Goal: Task Accomplishment & Management: Complete application form

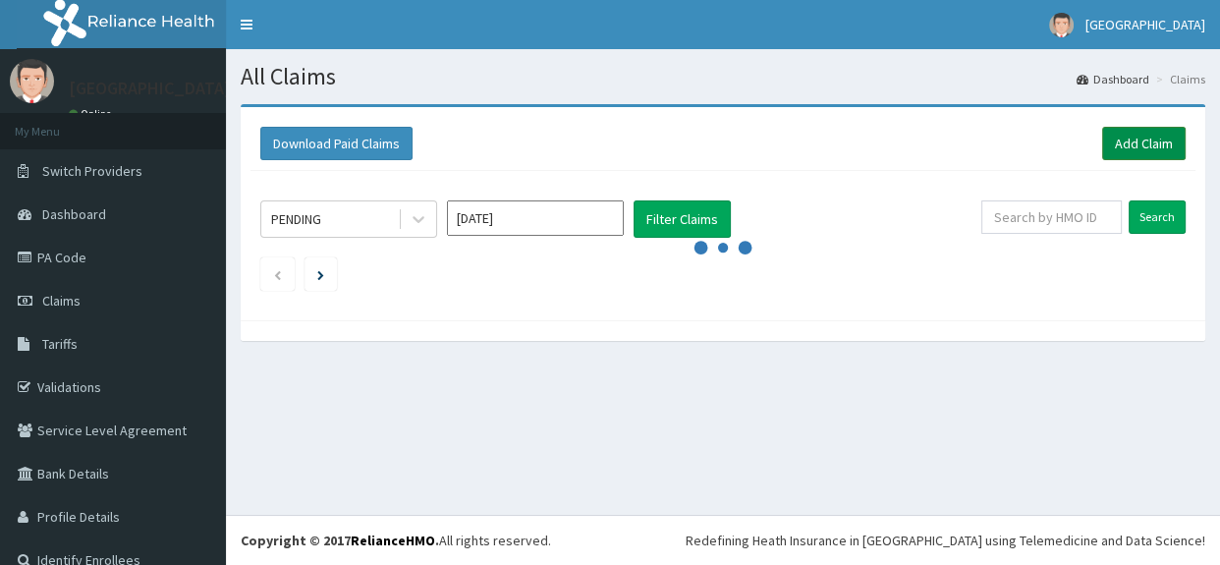
click at [1144, 139] on link "Add Claim" at bounding box center [1143, 143] width 83 height 33
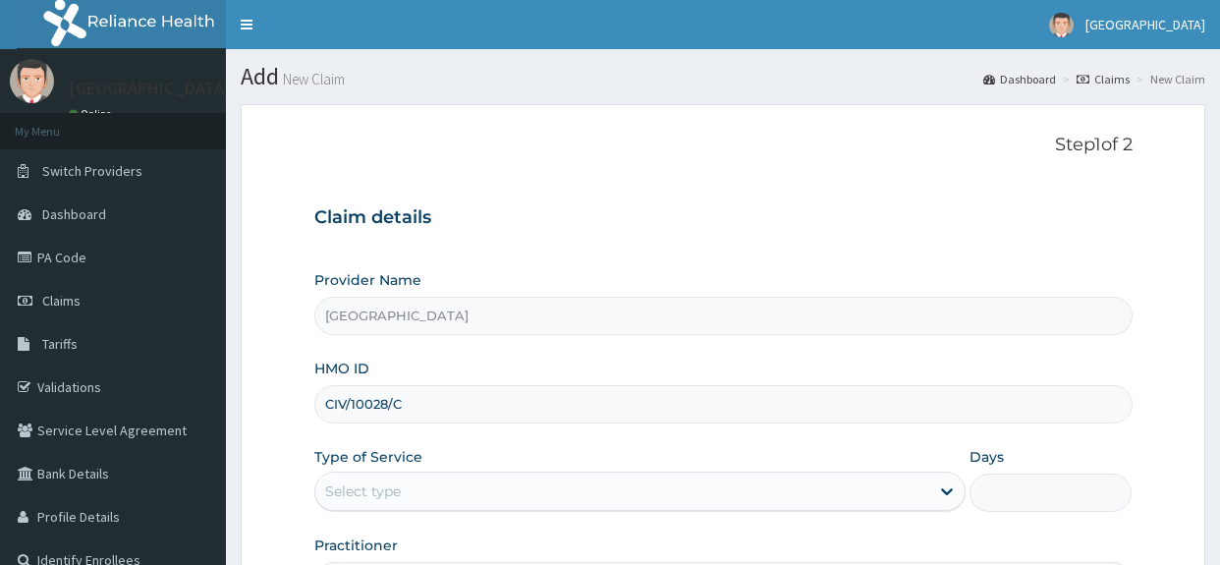
type input "CIV/10028/C"
click at [496, 471] on div "Select type" at bounding box center [639, 490] width 651 height 39
click at [495, 475] on div "Select type" at bounding box center [622, 490] width 614 height 31
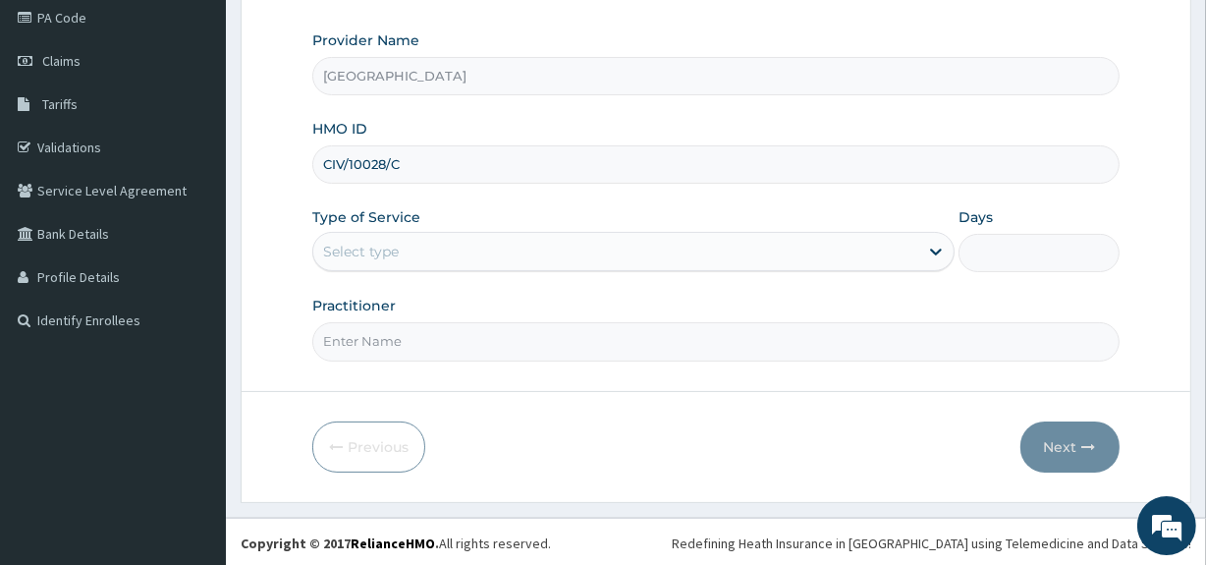
click at [451, 251] on div "Select type" at bounding box center [615, 251] width 605 height 31
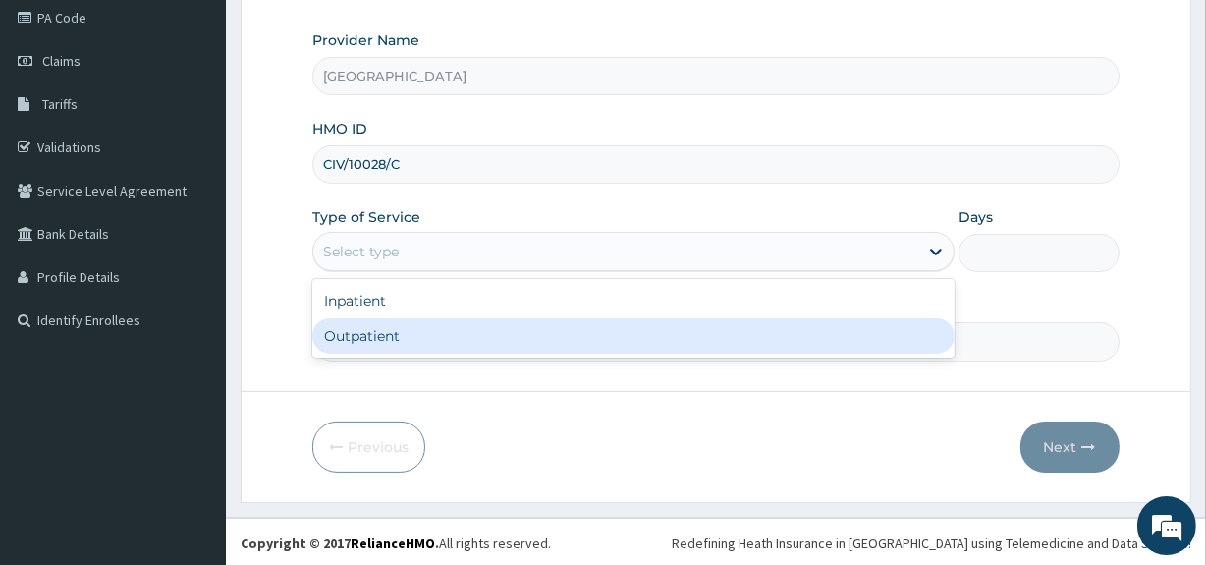
click at [407, 331] on div "Outpatient" at bounding box center [633, 335] width 642 height 35
type input "1"
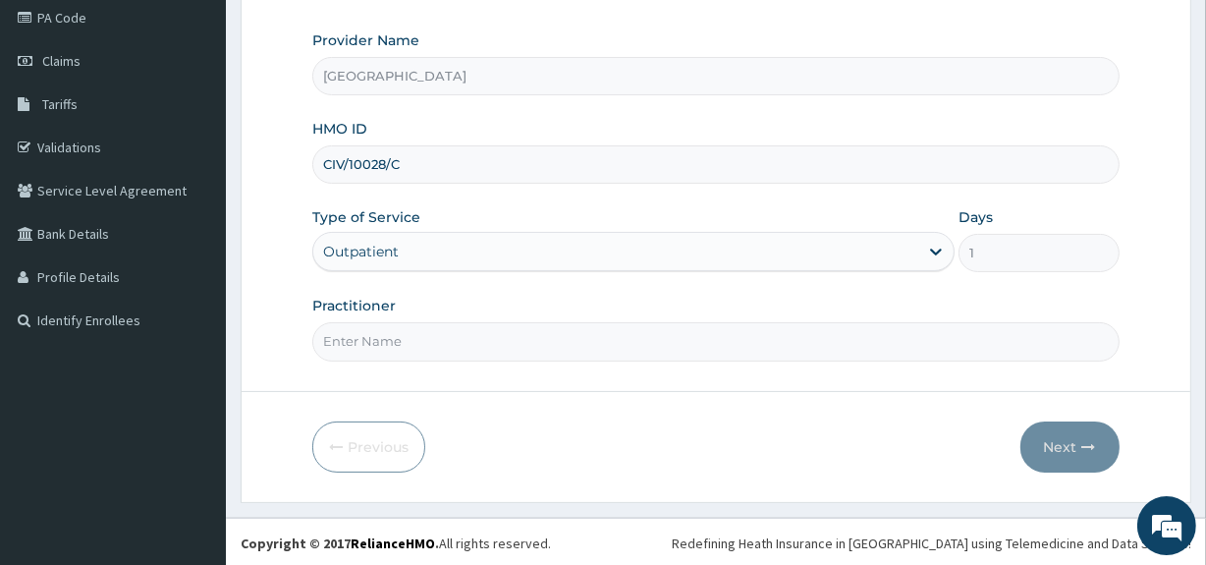
click at [405, 348] on input "Practitioner" at bounding box center [715, 341] width 806 height 38
type input "[PERSON_NAME]"
click at [1078, 433] on button "Next" at bounding box center [1069, 446] width 99 height 51
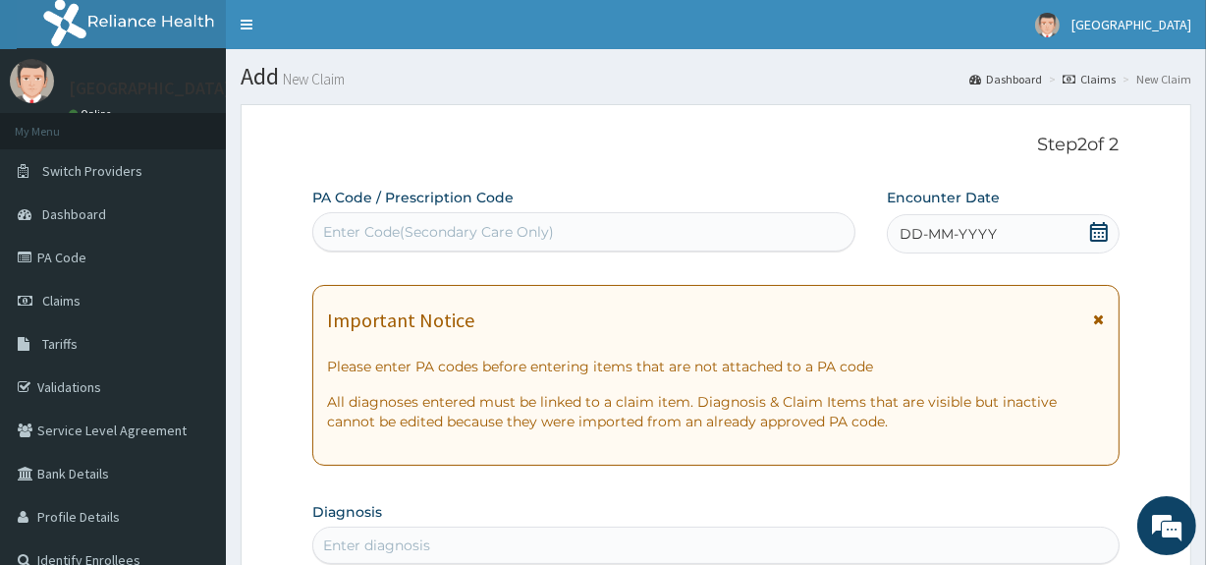
click at [1095, 228] on icon at bounding box center [1099, 232] width 18 height 20
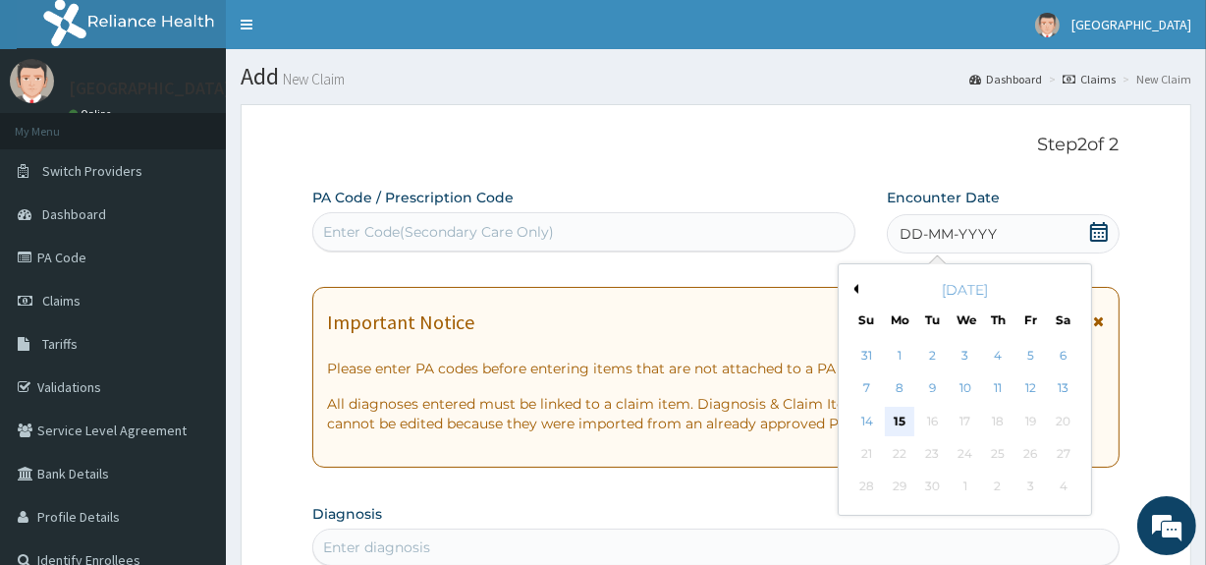
click at [900, 408] on div "15" at bounding box center [899, 421] width 29 height 29
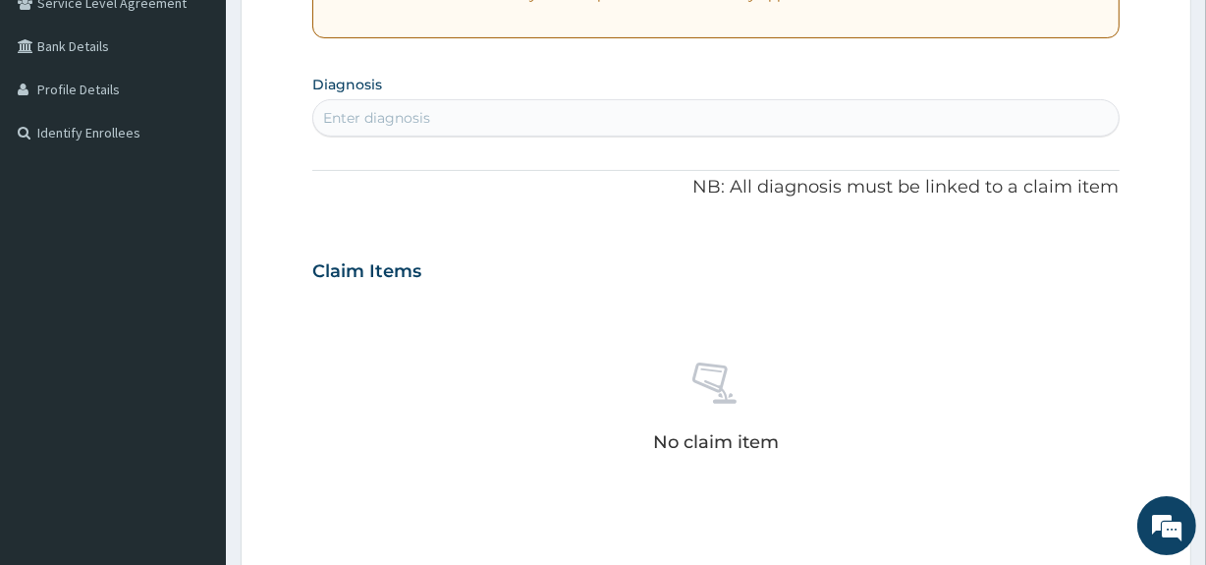
scroll to position [442, 0]
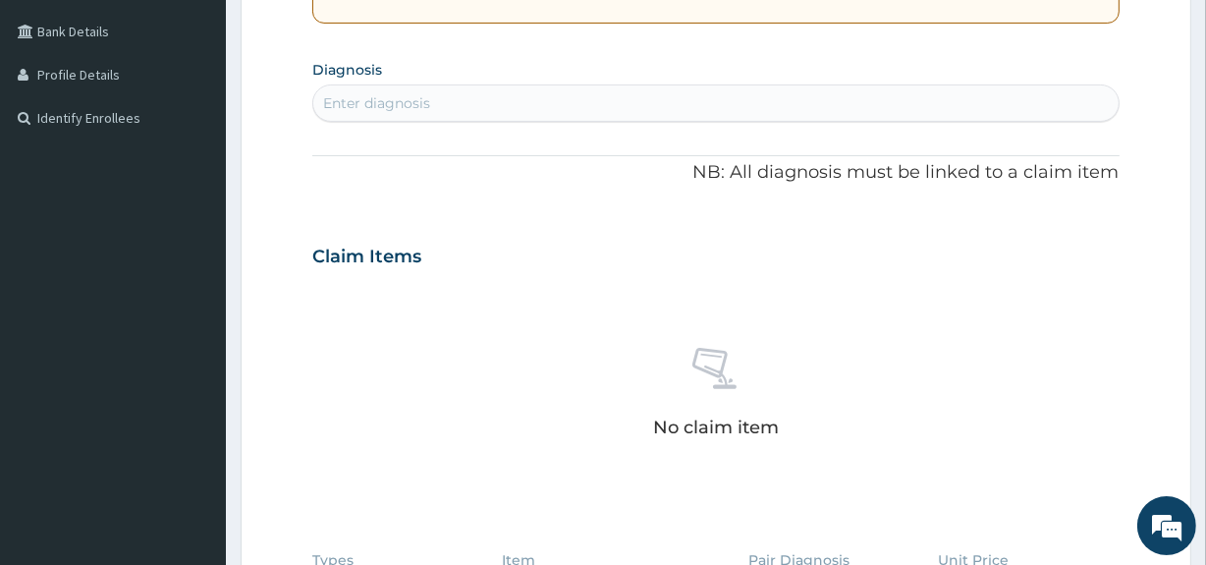
click at [457, 98] on div "Enter diagnosis" at bounding box center [715, 102] width 804 height 31
type input "[MEDICAL_DATA]"
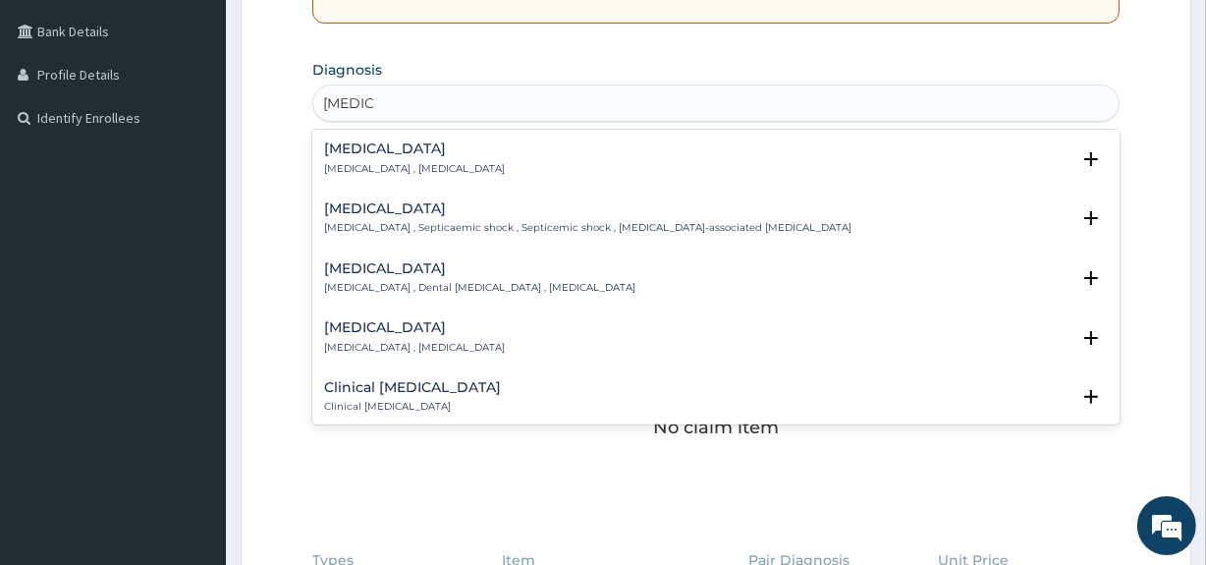
click at [381, 145] on h4 "[MEDICAL_DATA]" at bounding box center [414, 148] width 181 height 15
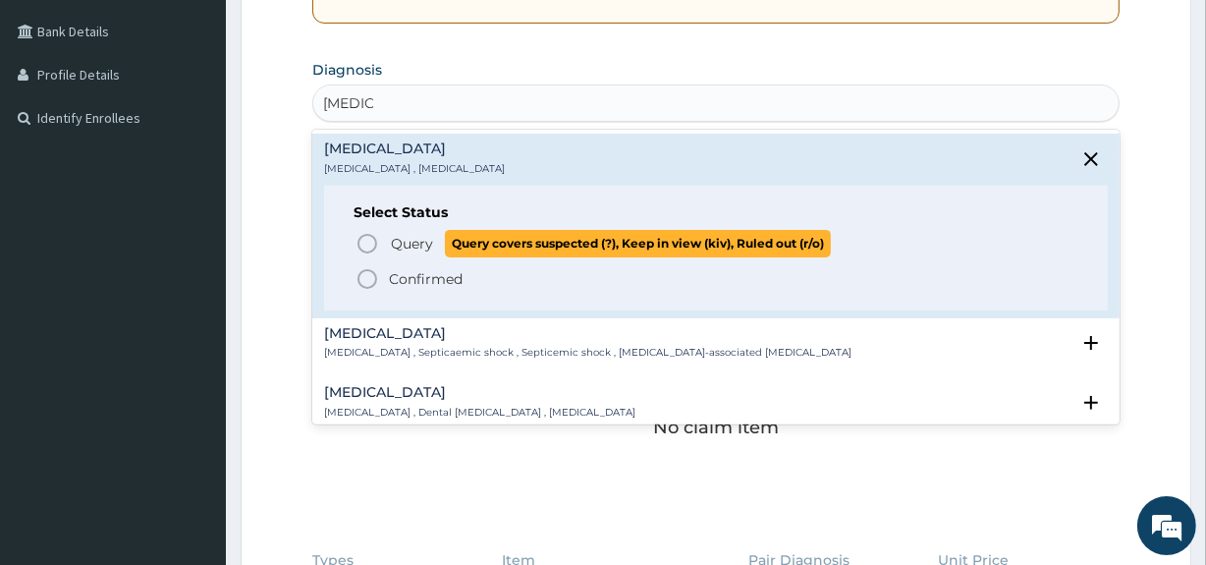
click at [368, 236] on icon "status option query" at bounding box center [367, 244] width 24 height 24
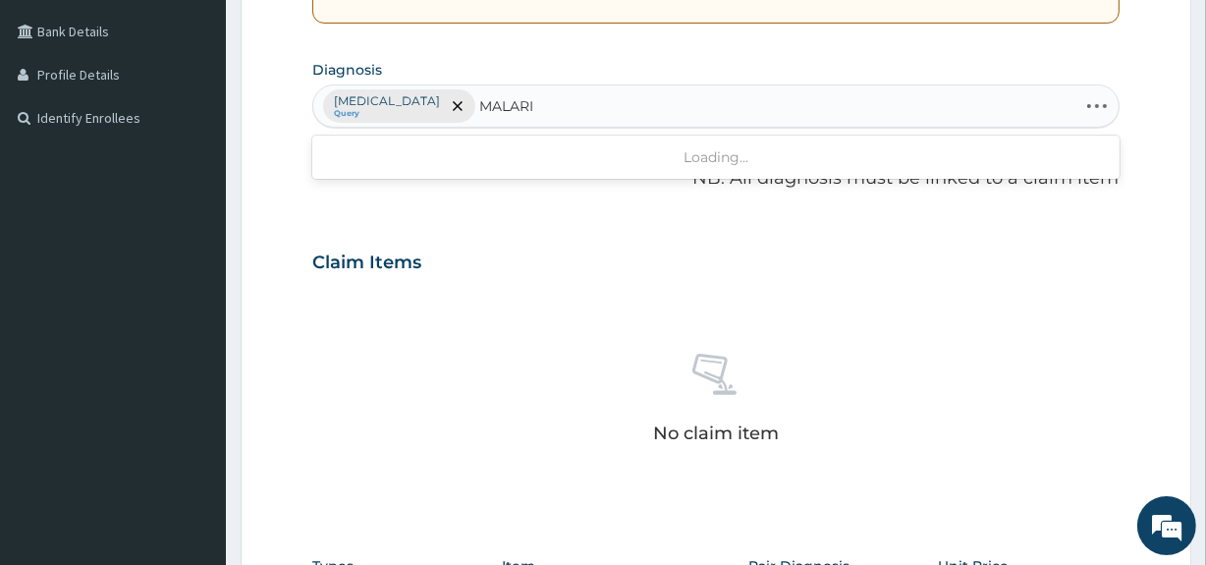
type input "[MEDICAL_DATA]"
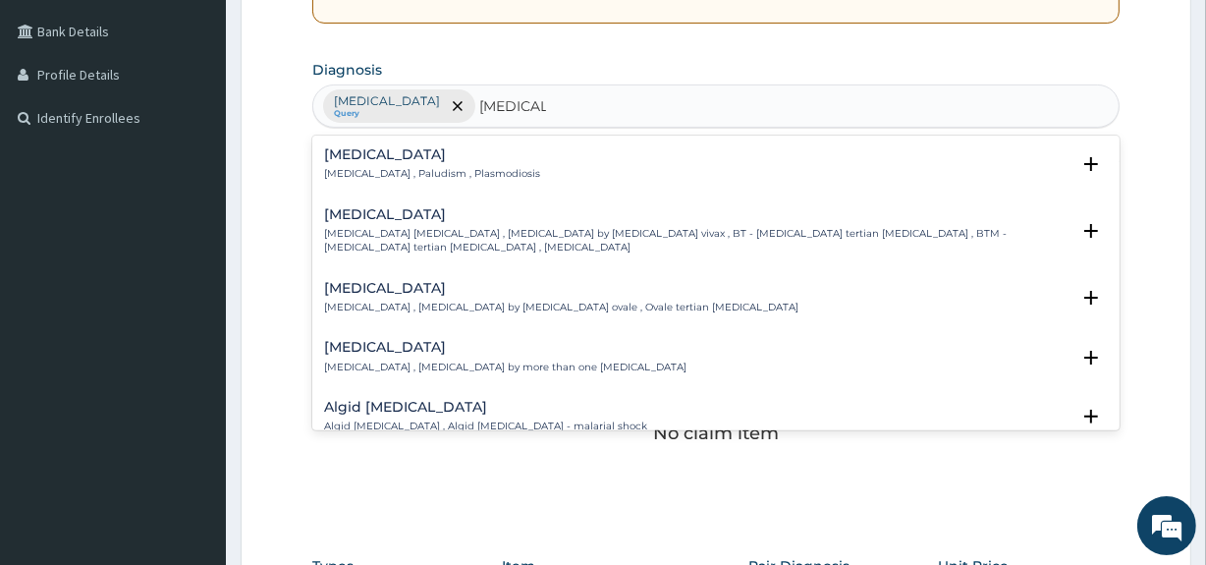
click at [344, 160] on h4 "[MEDICAL_DATA]" at bounding box center [432, 154] width 216 height 15
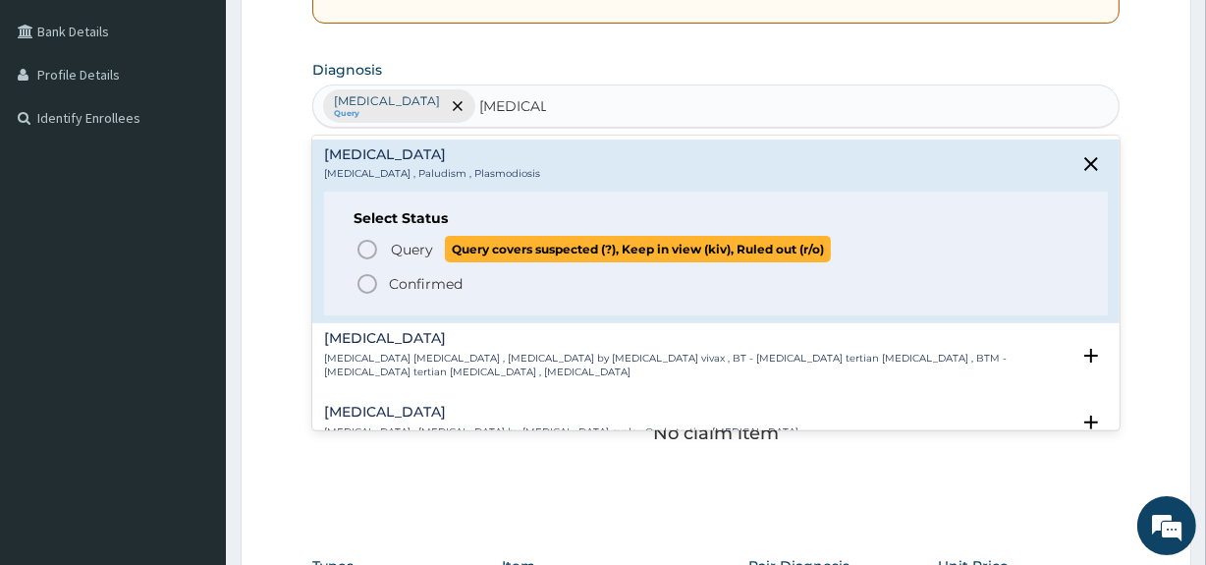
click at [366, 244] on icon "status option query" at bounding box center [367, 250] width 24 height 24
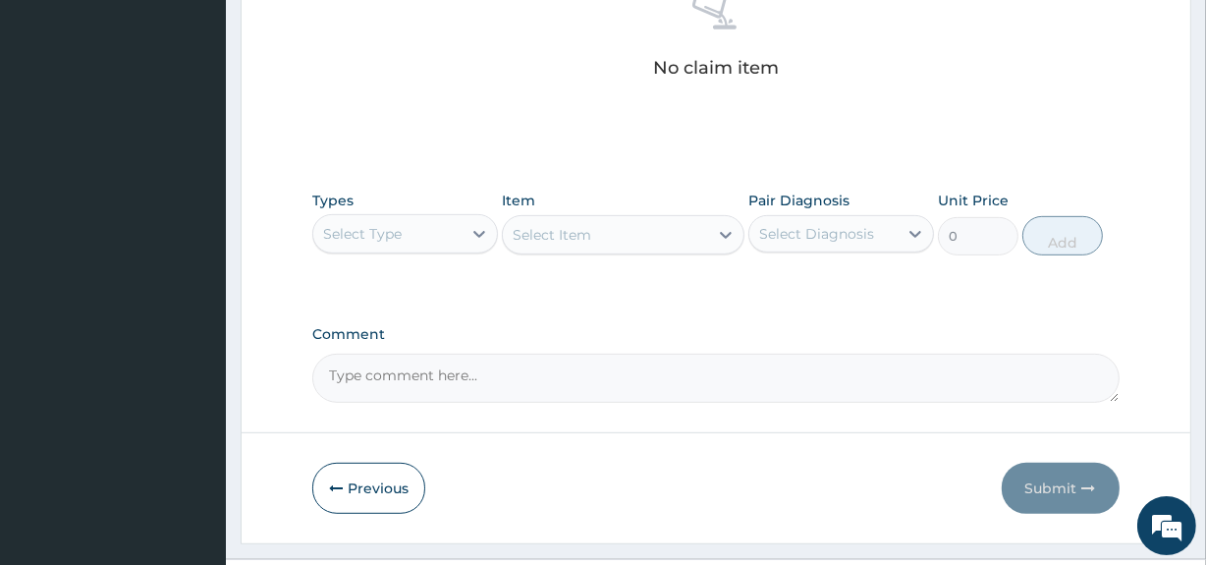
scroll to position [849, 0]
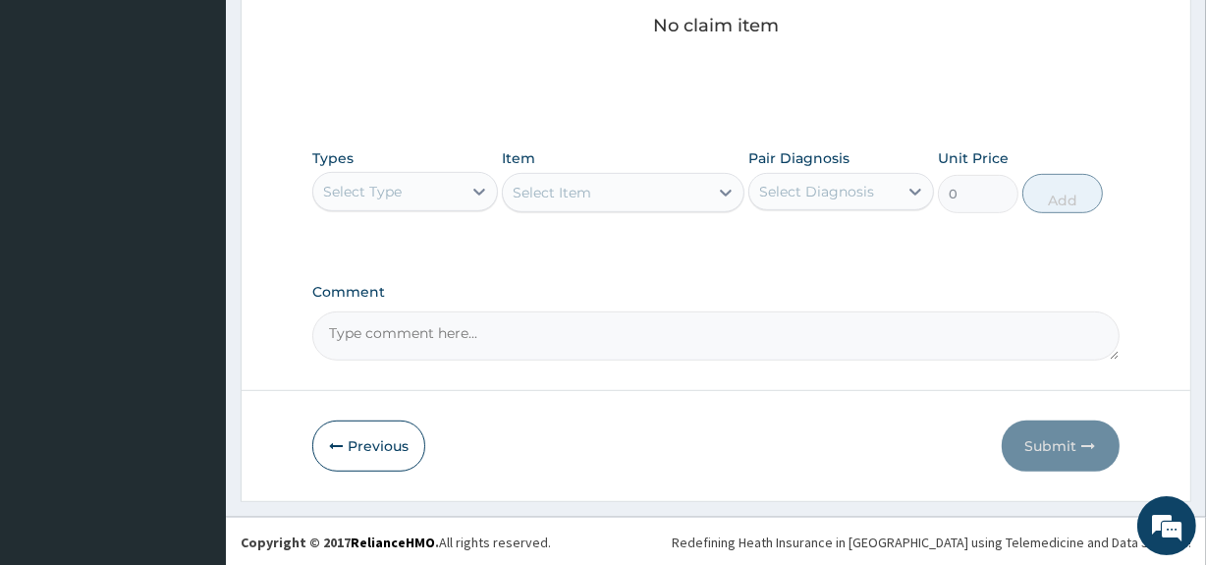
click at [461, 189] on div "Select Type" at bounding box center [387, 191] width 148 height 31
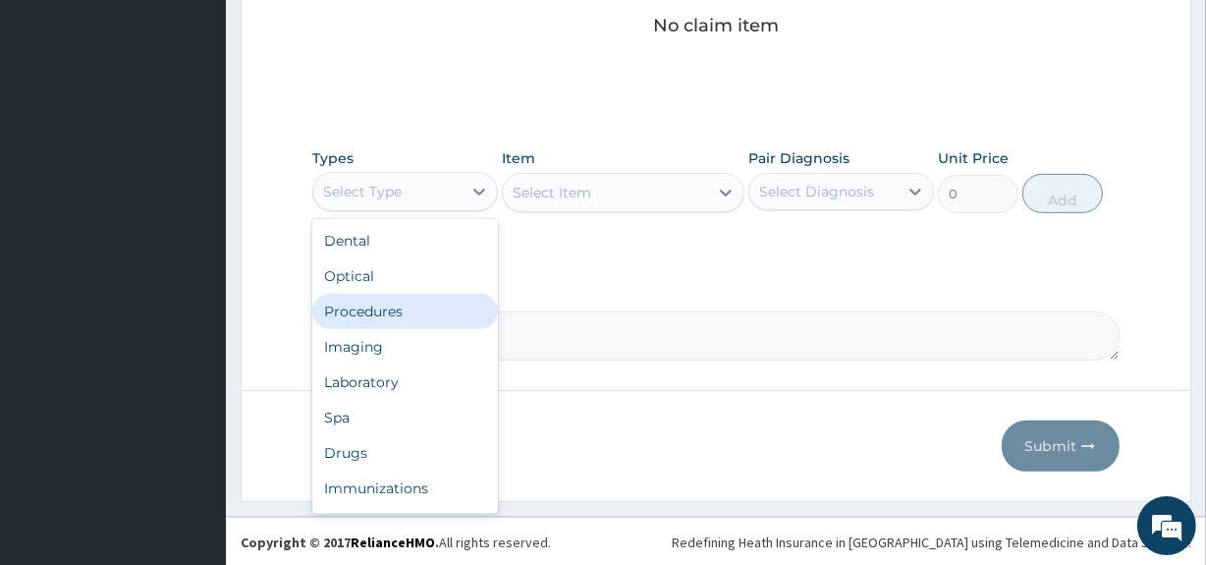
click at [388, 313] on div "Procedures" at bounding box center [405, 311] width 186 height 35
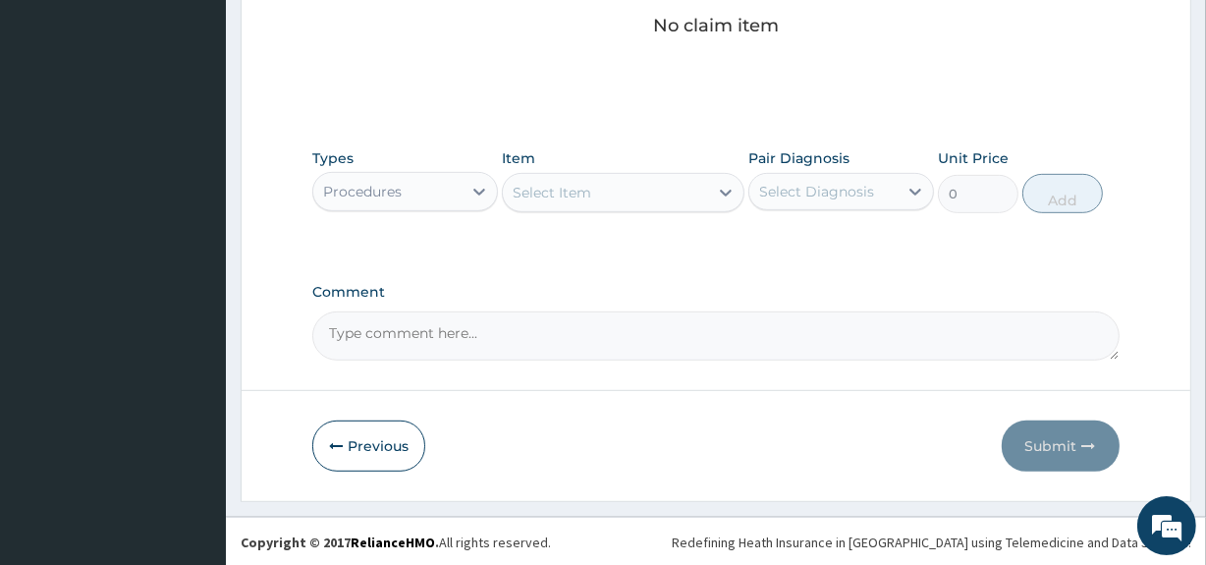
click at [670, 196] on div "Select Item" at bounding box center [605, 192] width 204 height 31
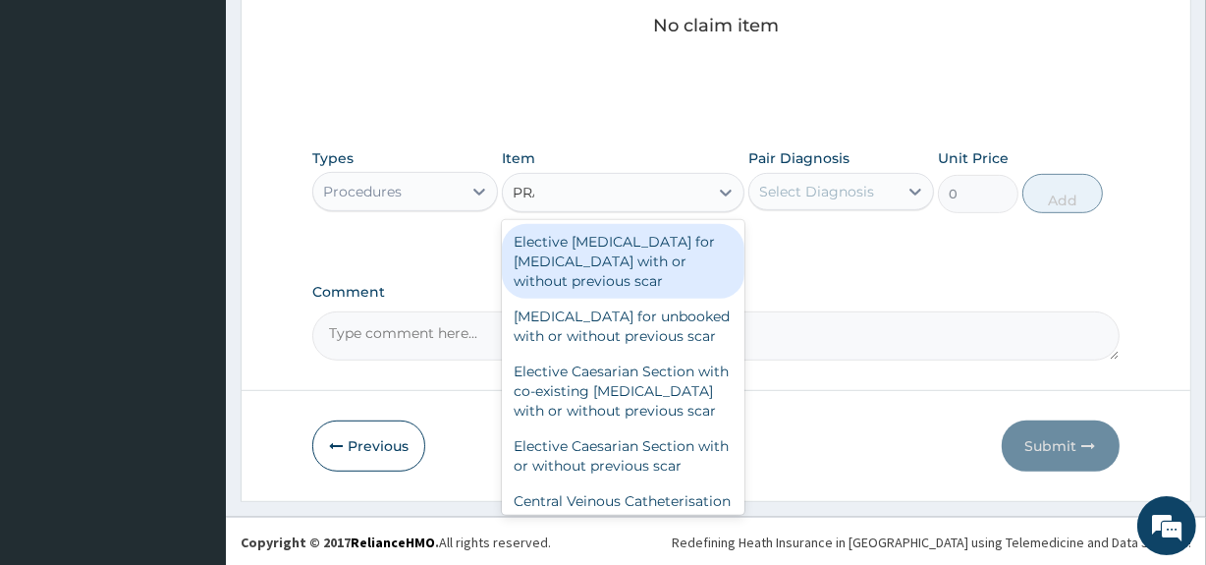
type input "PRAC"
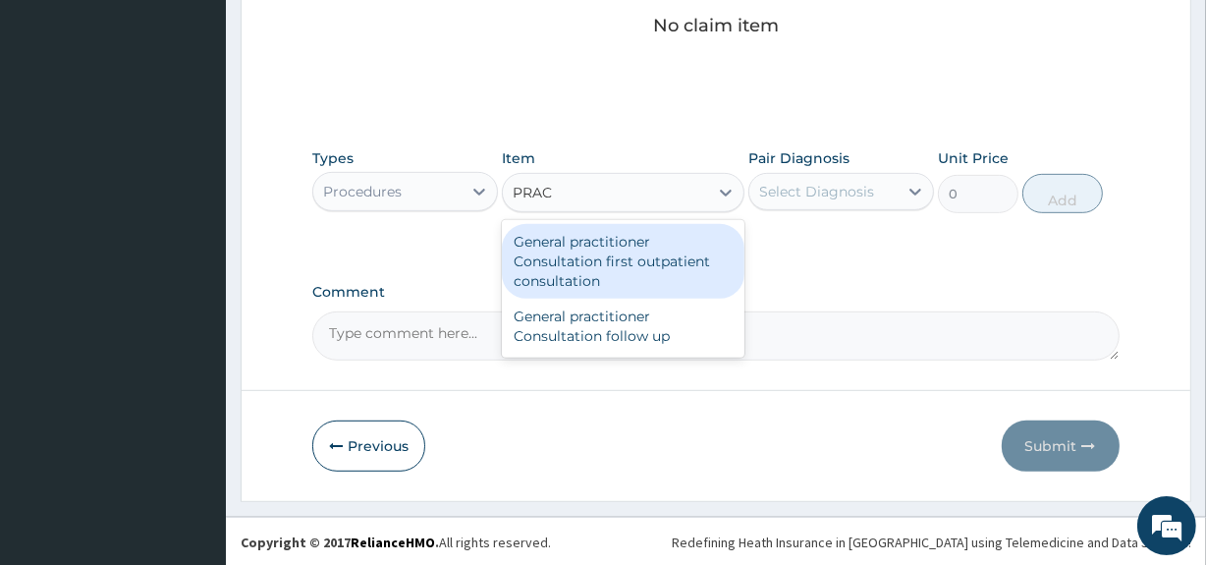
click at [612, 255] on div "General practitioner Consultation first outpatient consultation" at bounding box center [623, 261] width 242 height 75
type input "3547.5"
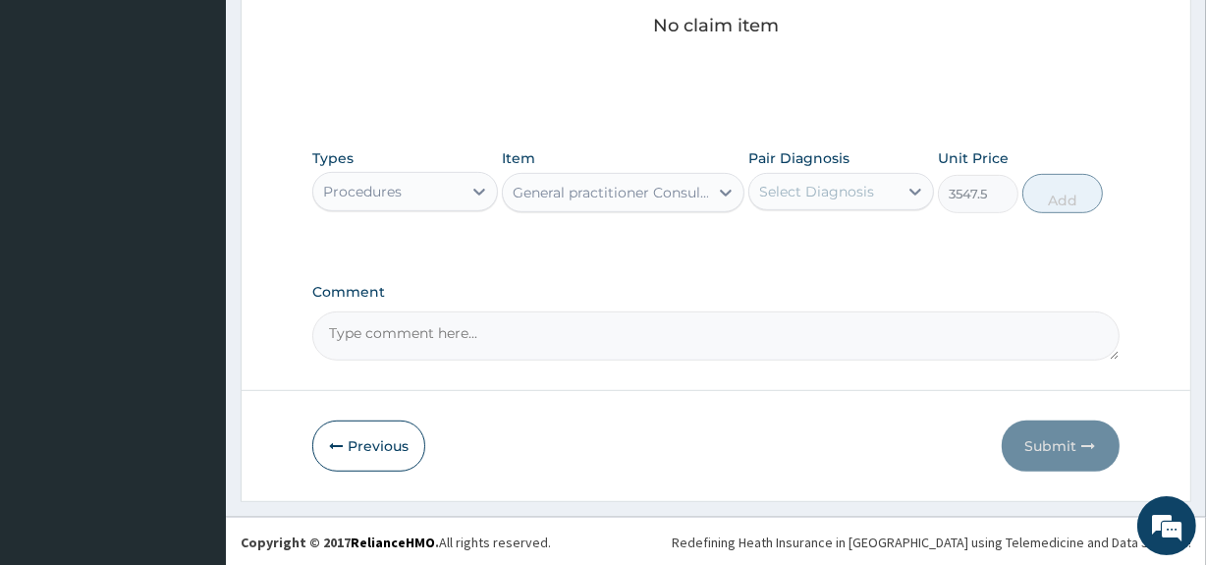
click at [861, 195] on div "Select Diagnosis" at bounding box center [816, 192] width 115 height 20
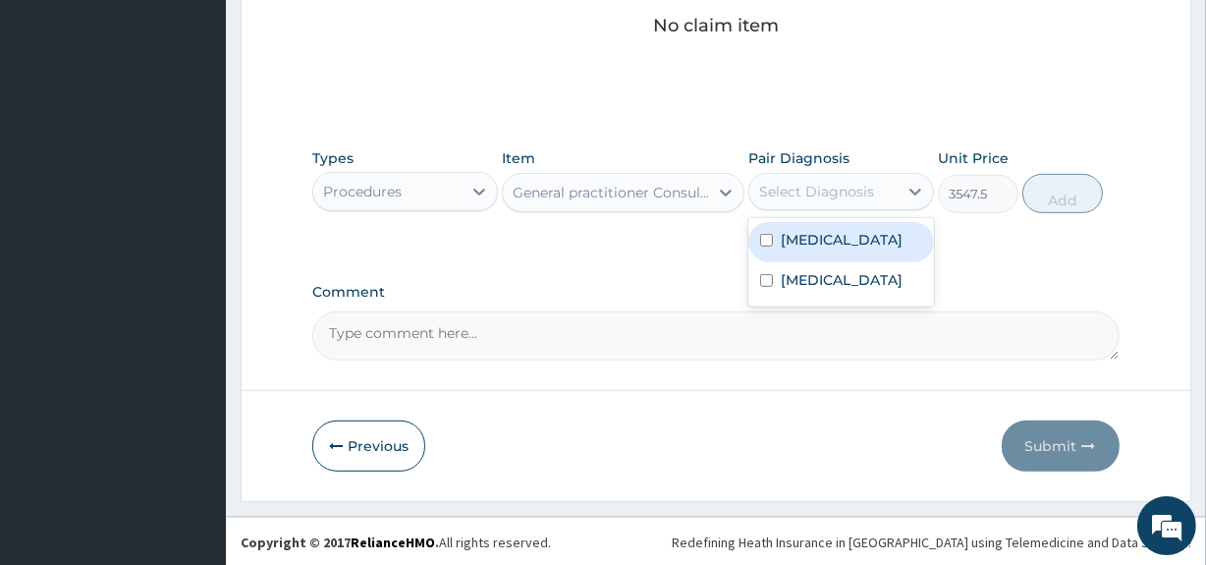
click at [766, 238] on input "checkbox" at bounding box center [766, 240] width 13 height 13
checkbox input "true"
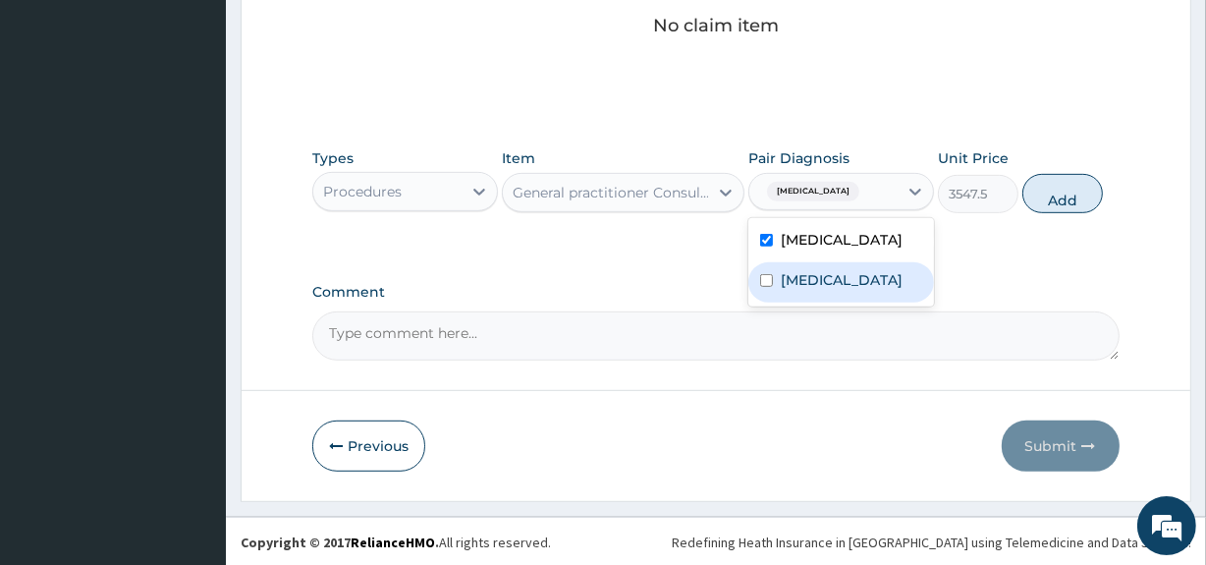
click at [764, 276] on input "checkbox" at bounding box center [766, 280] width 13 height 13
checkbox input "true"
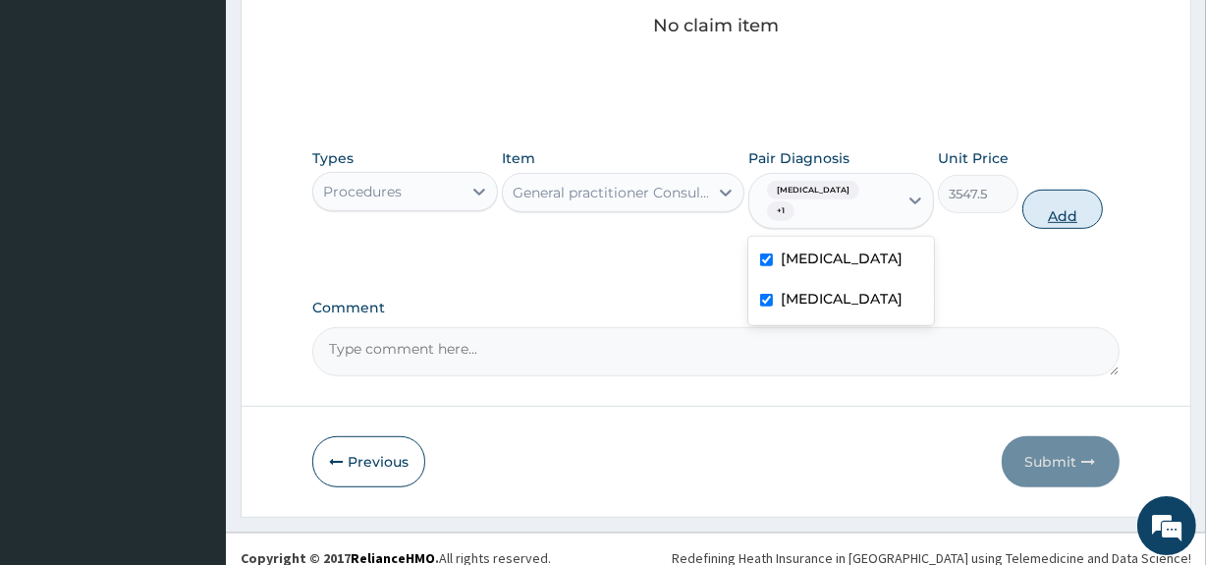
click at [1061, 190] on button "Add" at bounding box center [1062, 209] width 81 height 39
type input "0"
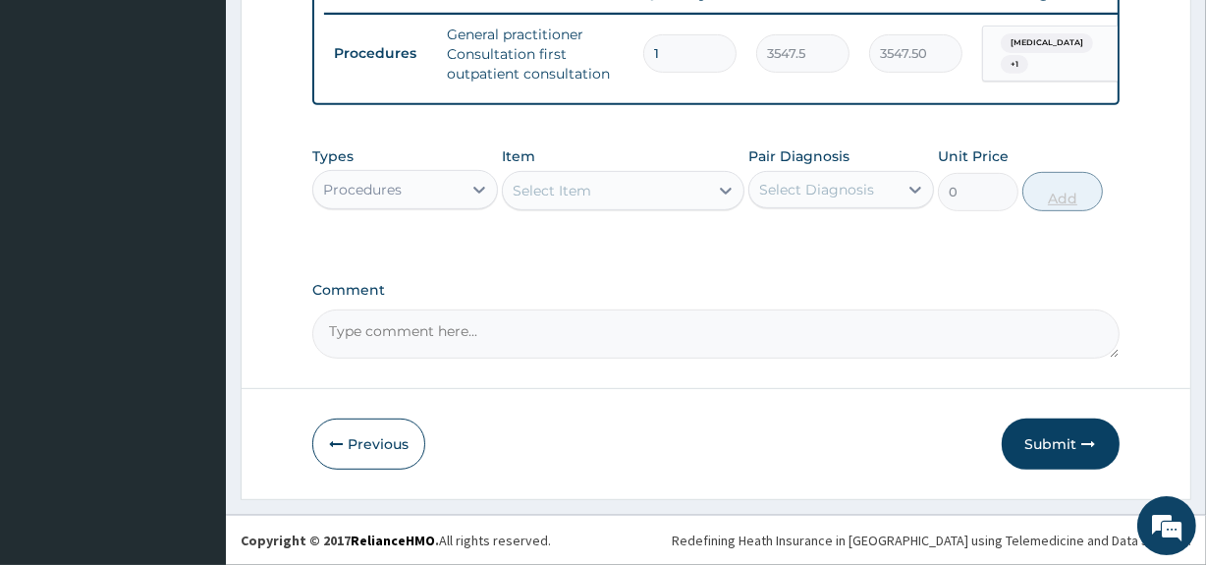
scroll to position [780, 0]
click at [428, 185] on div "Procedures" at bounding box center [387, 189] width 148 height 31
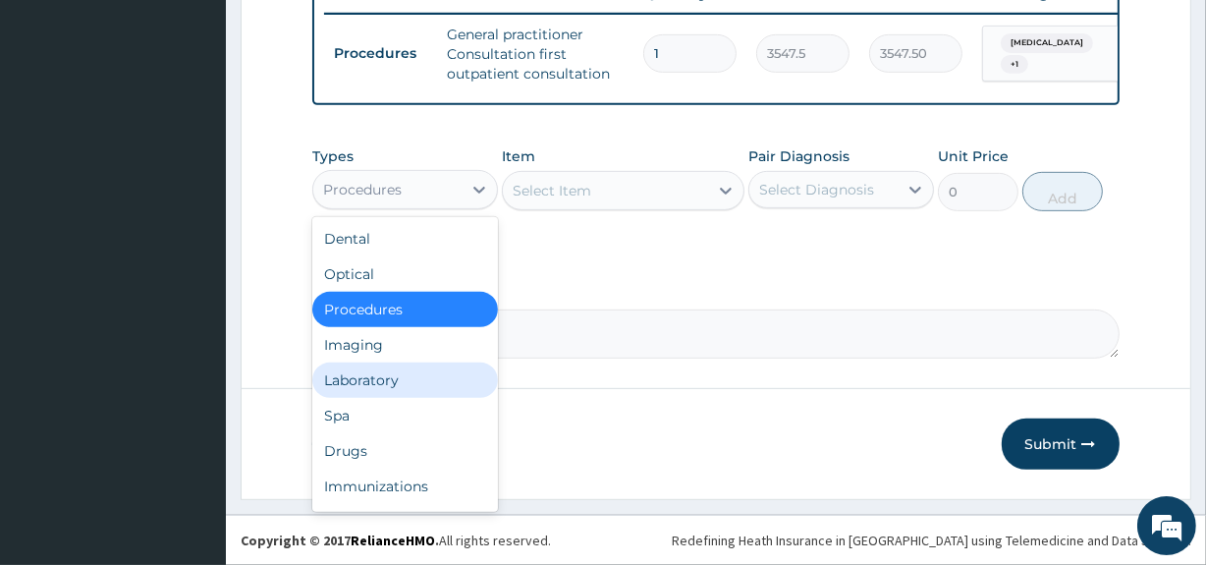
click at [347, 377] on div "Laboratory" at bounding box center [405, 379] width 186 height 35
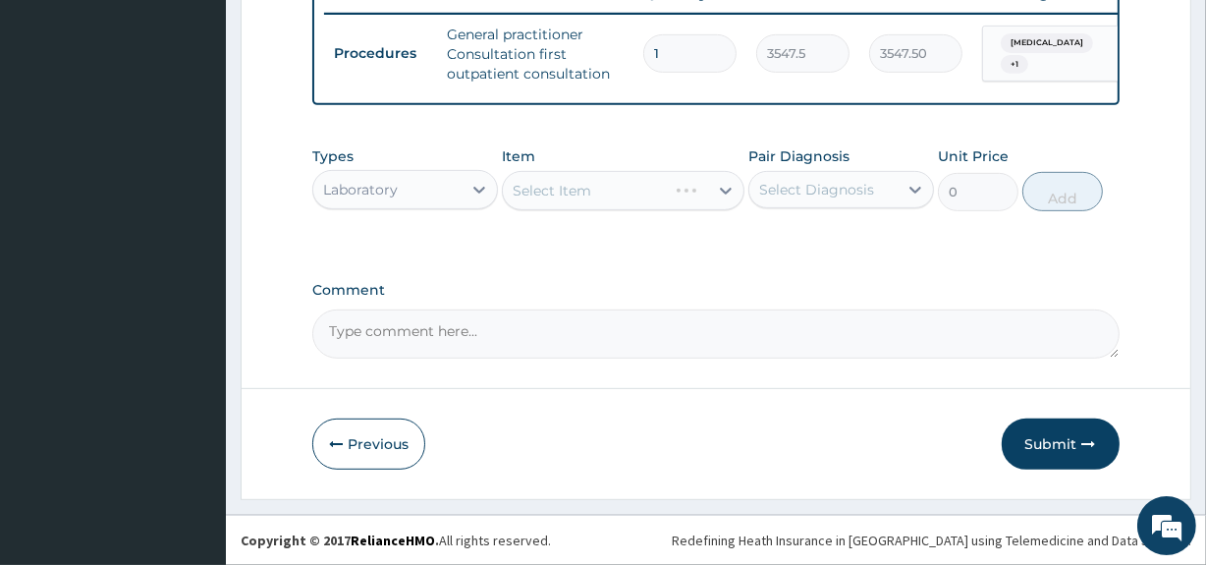
click at [573, 193] on div "Select Item" at bounding box center [623, 190] width 242 height 39
click at [573, 193] on div "Select Item" at bounding box center [552, 191] width 79 height 20
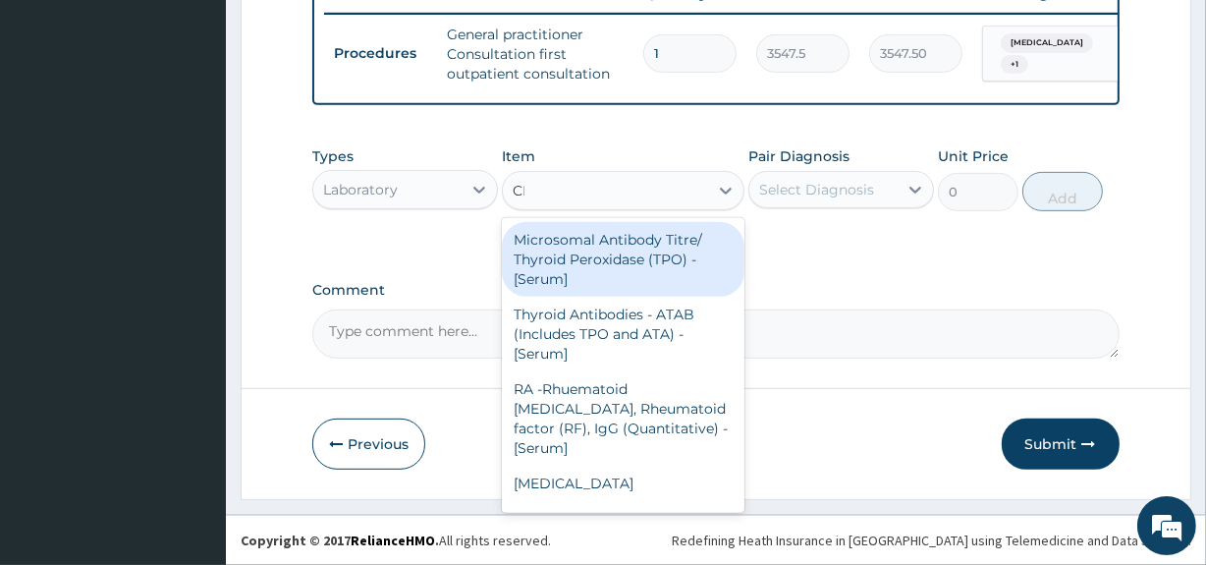
type input "CBC"
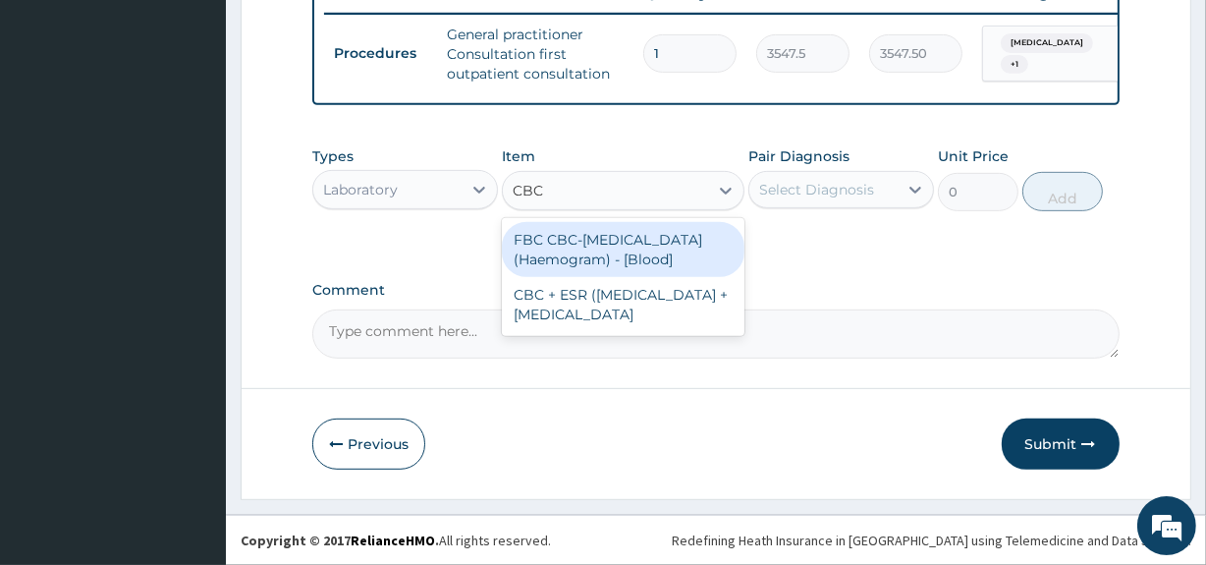
click at [576, 234] on div "FBC CBC-[MEDICAL_DATA] (Haemogram) - [Blood]" at bounding box center [623, 249] width 242 height 55
type input "4300"
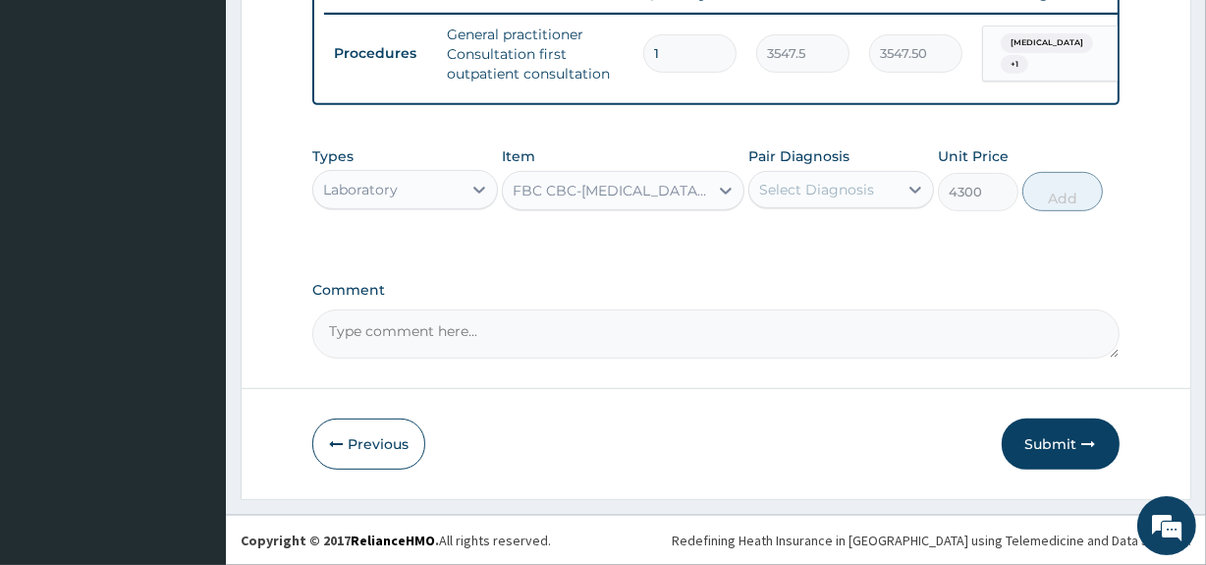
click at [815, 181] on div "Select Diagnosis" at bounding box center [816, 190] width 115 height 20
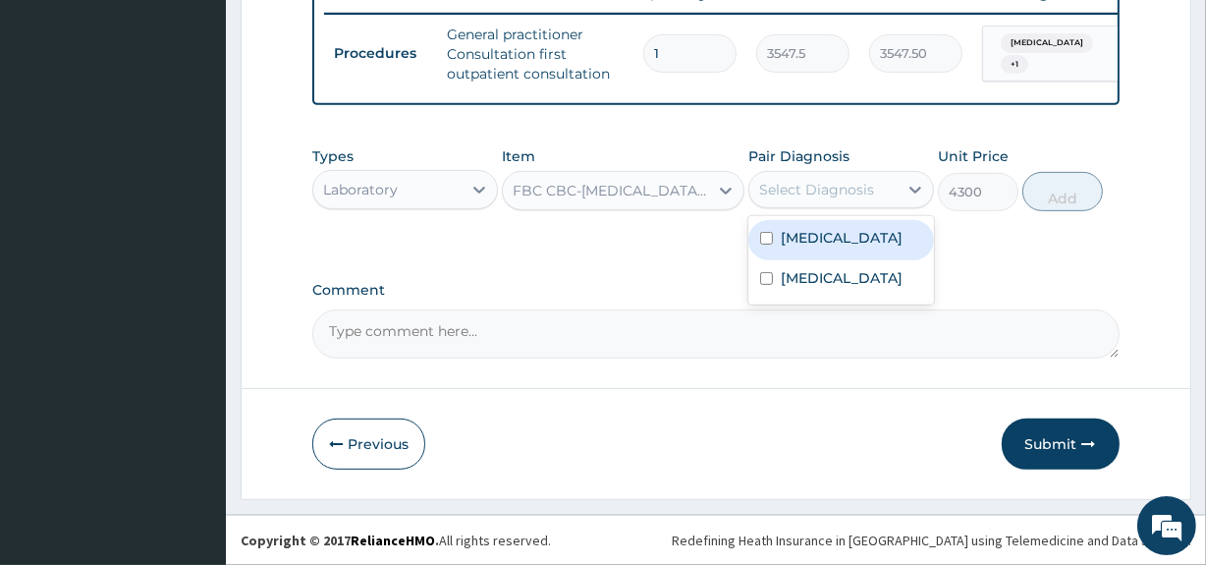
click at [765, 239] on input "checkbox" at bounding box center [766, 238] width 13 height 13
checkbox input "true"
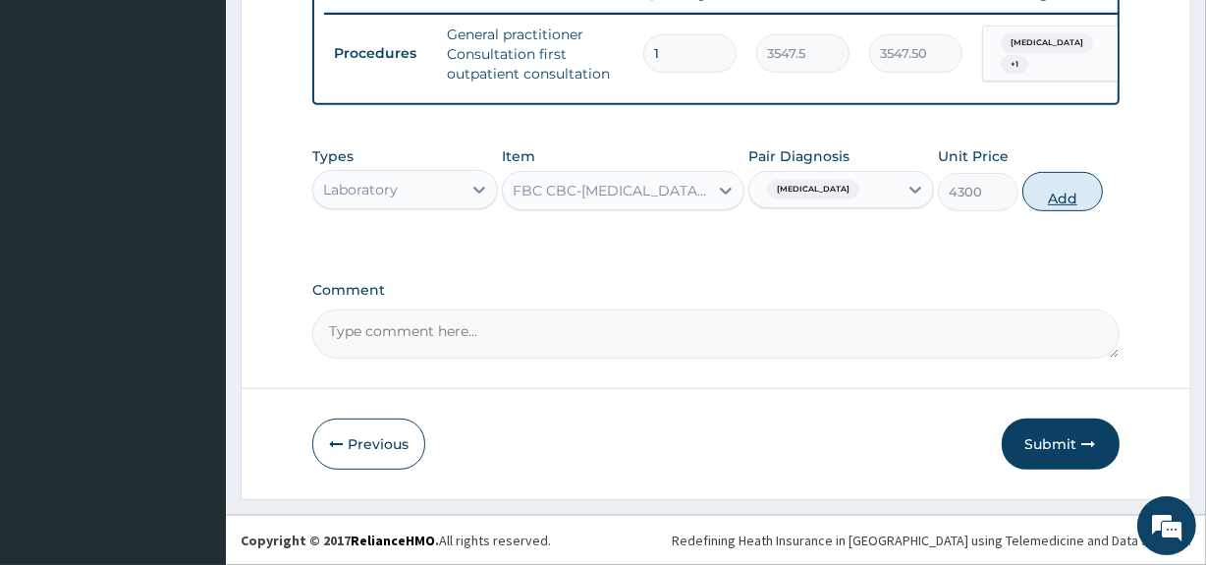
click at [1061, 182] on button "Add" at bounding box center [1062, 191] width 81 height 39
type input "0"
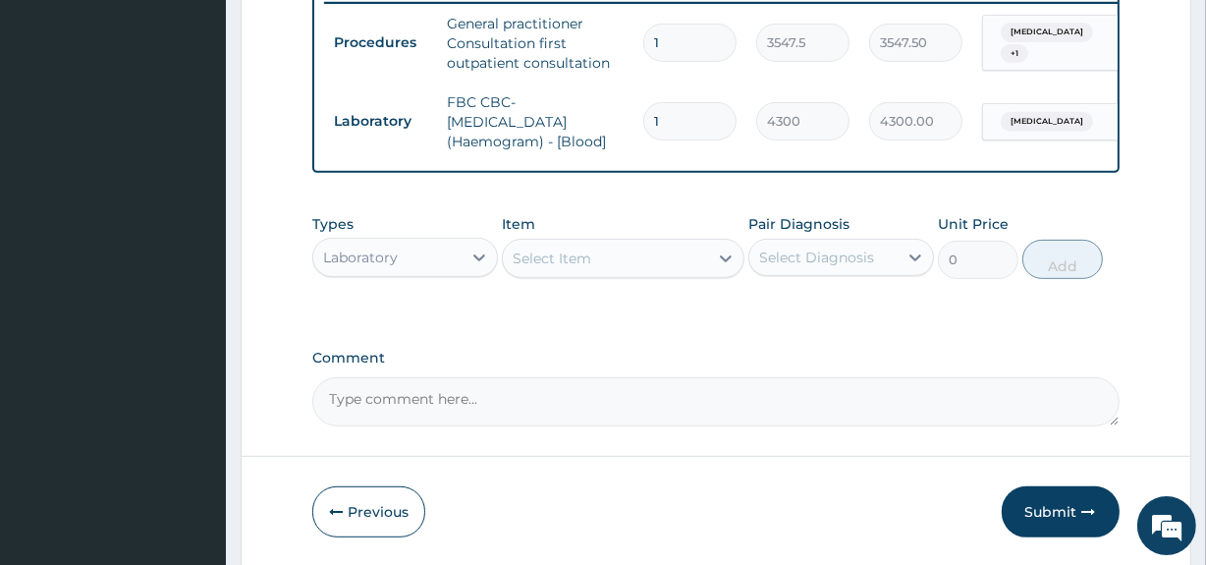
click at [615, 265] on div "Select Item" at bounding box center [605, 258] width 204 height 31
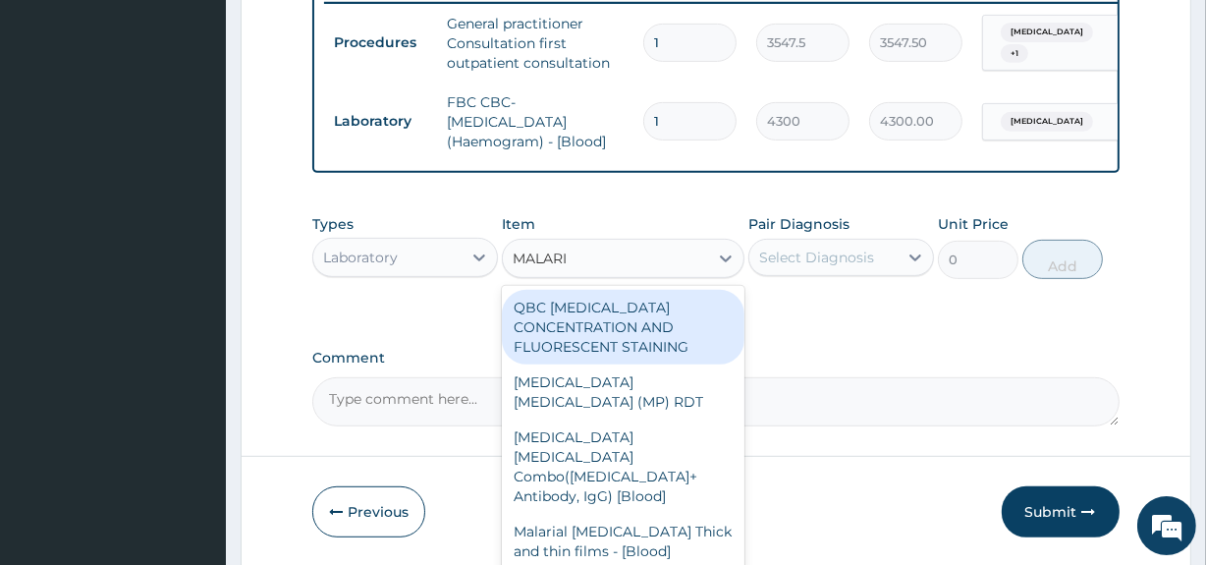
type input "[MEDICAL_DATA]"
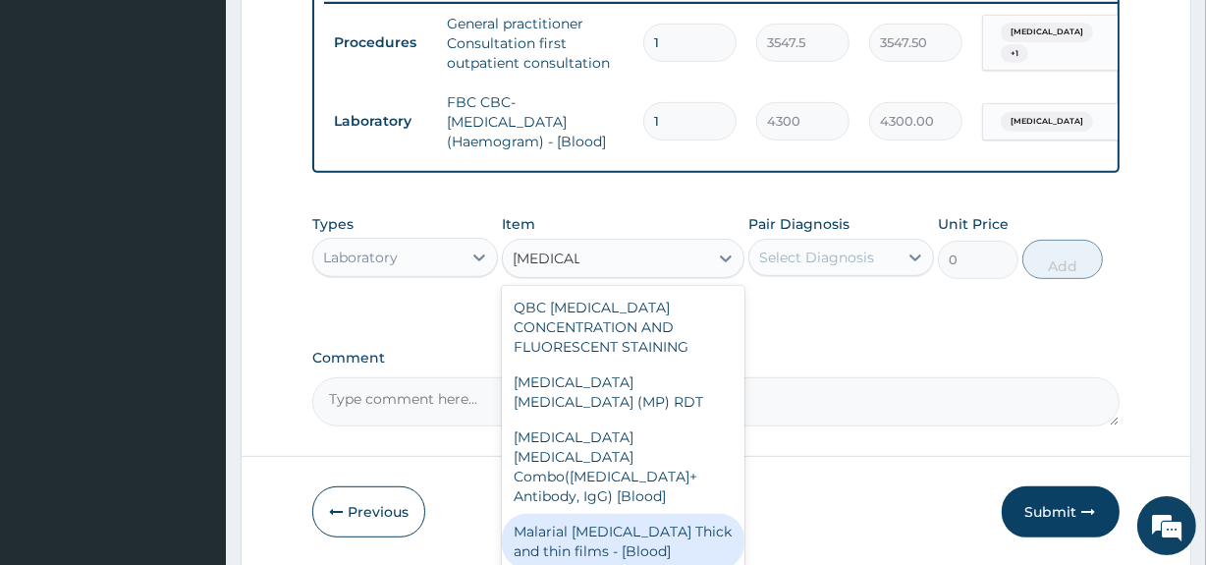
click at [566, 514] on div "Malarial [MEDICAL_DATA] Thick and thin films - [Blood]" at bounding box center [623, 541] width 242 height 55
type input "1612.5"
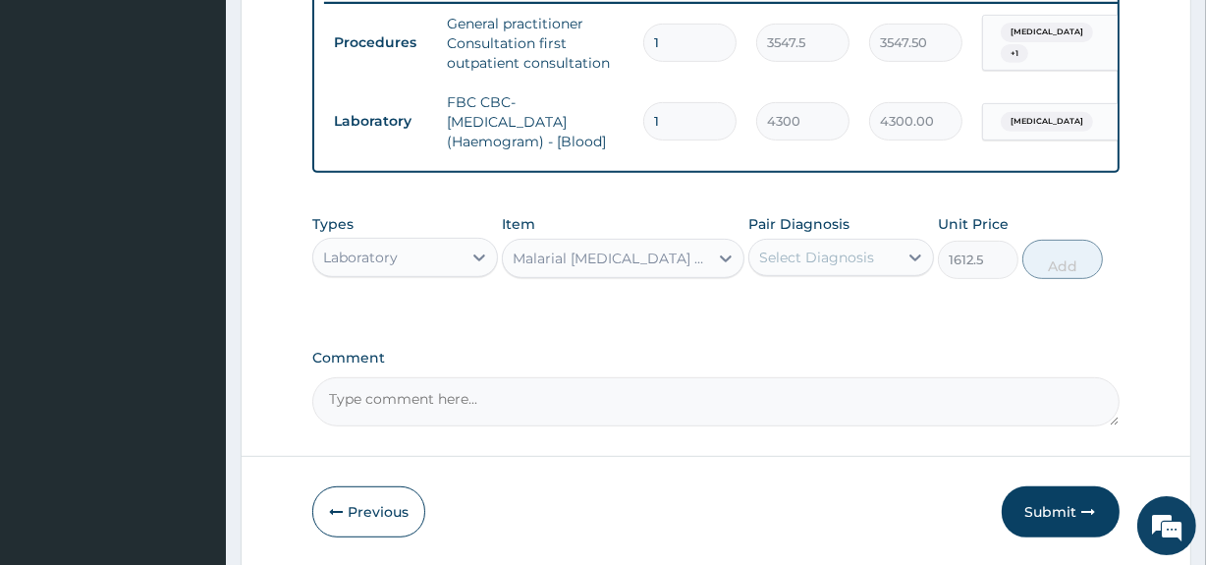
click at [830, 267] on div "Select Diagnosis" at bounding box center [816, 257] width 115 height 20
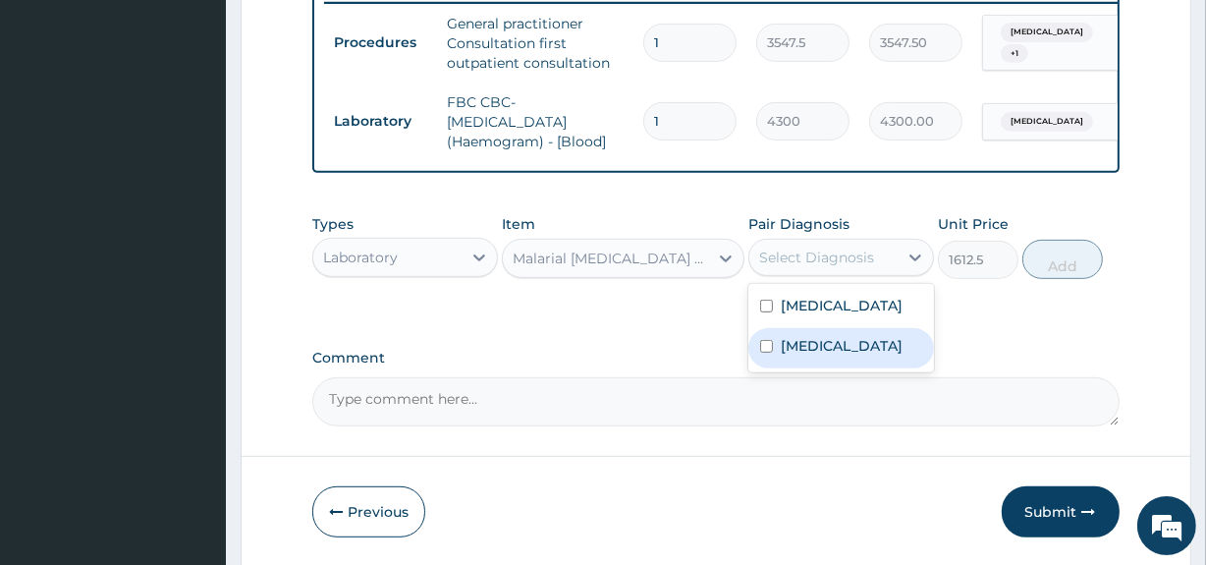
click at [796, 354] on label "[MEDICAL_DATA]" at bounding box center [842, 346] width 122 height 20
checkbox input "true"
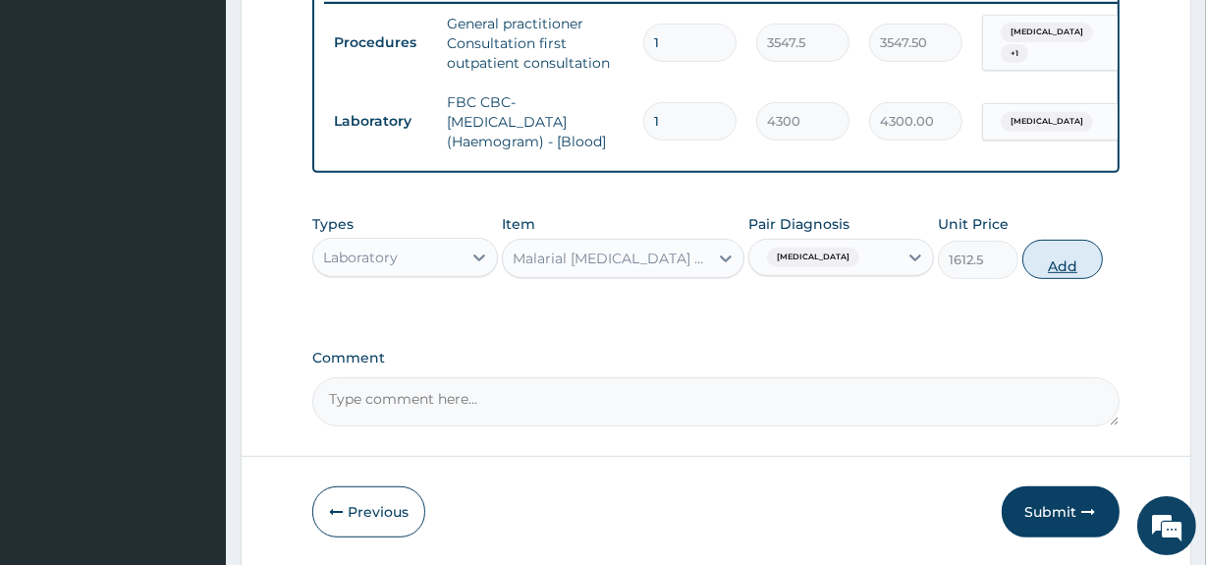
click at [1050, 270] on button "Add" at bounding box center [1062, 259] width 81 height 39
type input "0"
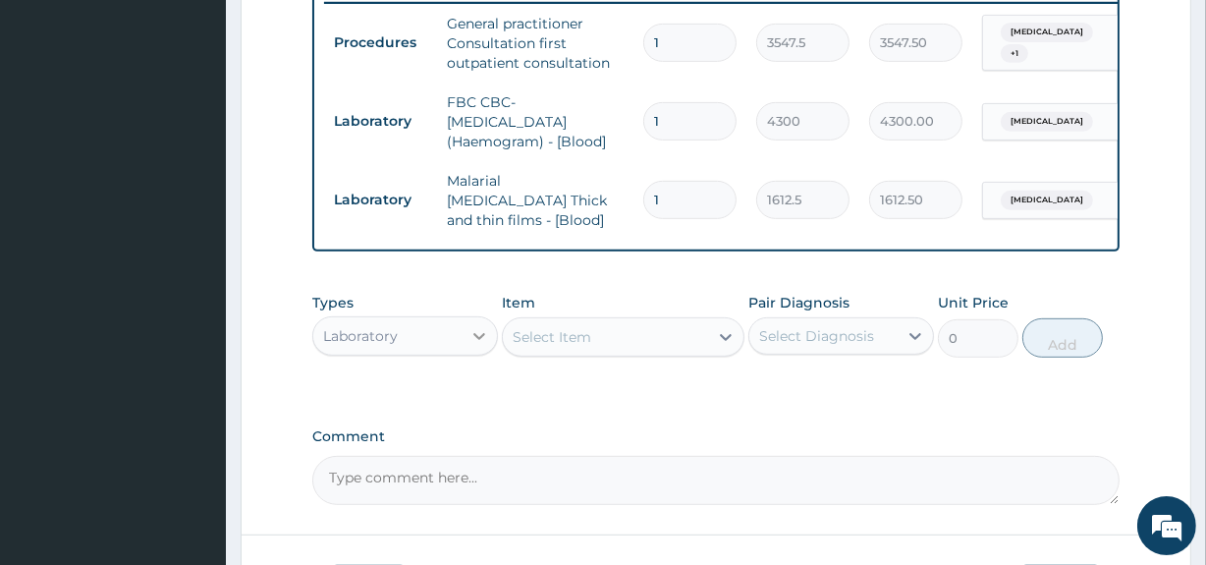
click at [462, 334] on div at bounding box center [479, 335] width 35 height 35
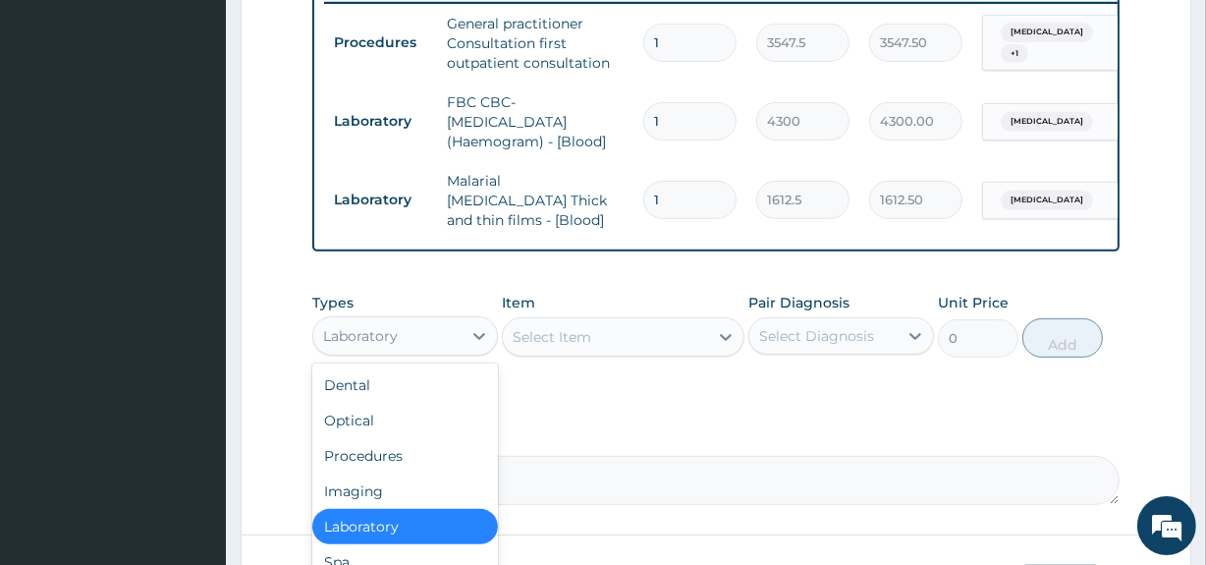
scroll to position [67, 0]
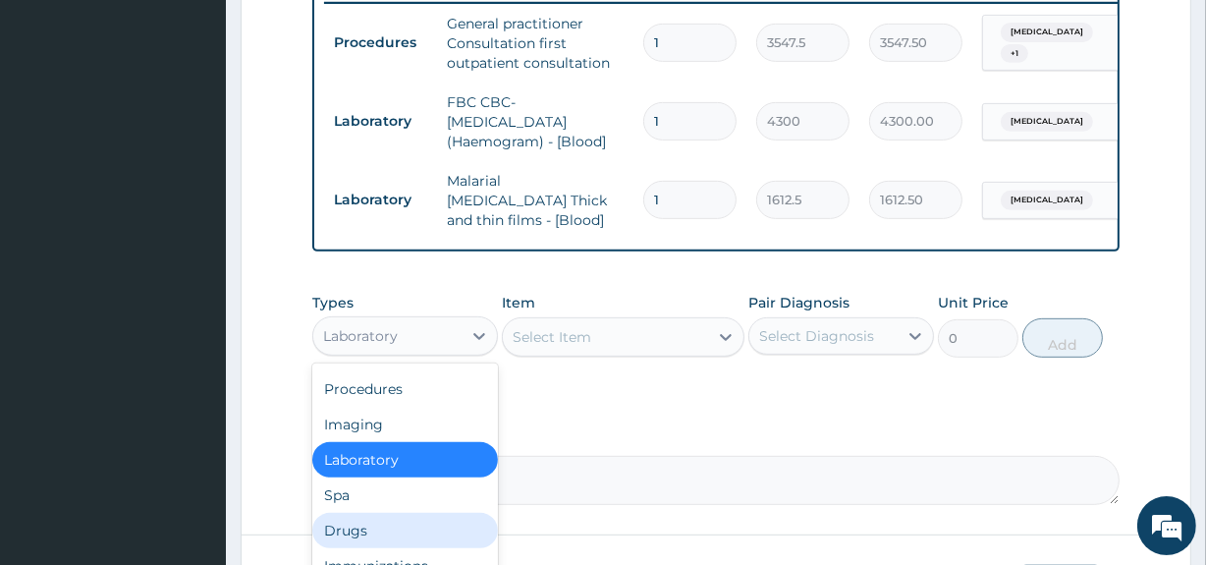
click at [362, 526] on div "Drugs" at bounding box center [405, 530] width 186 height 35
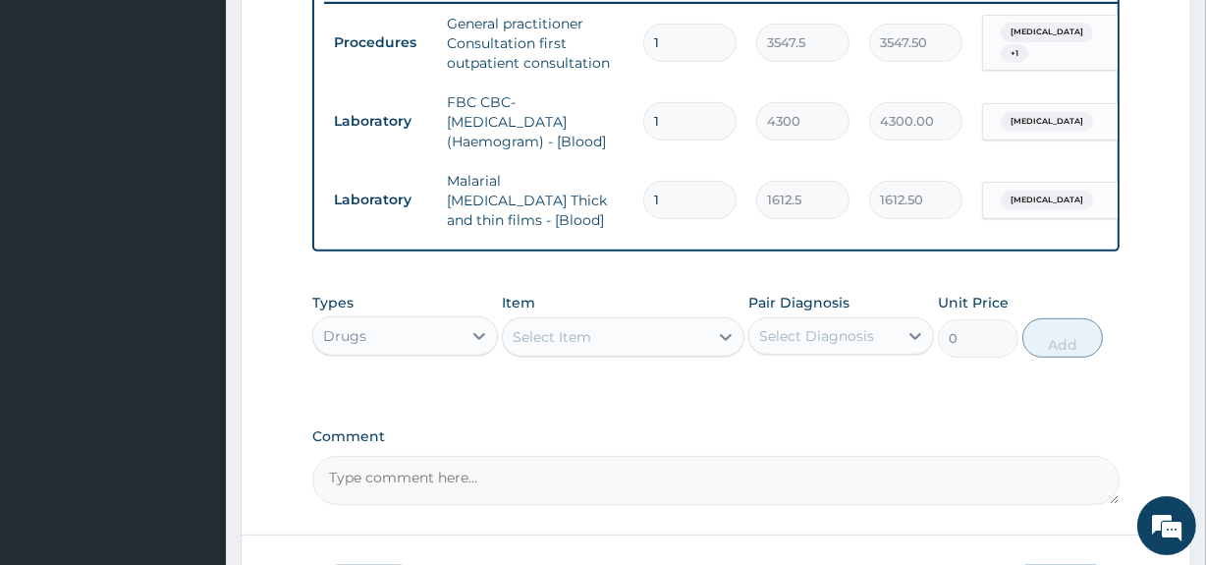
click at [632, 336] on div "Select Item" at bounding box center [605, 336] width 204 height 31
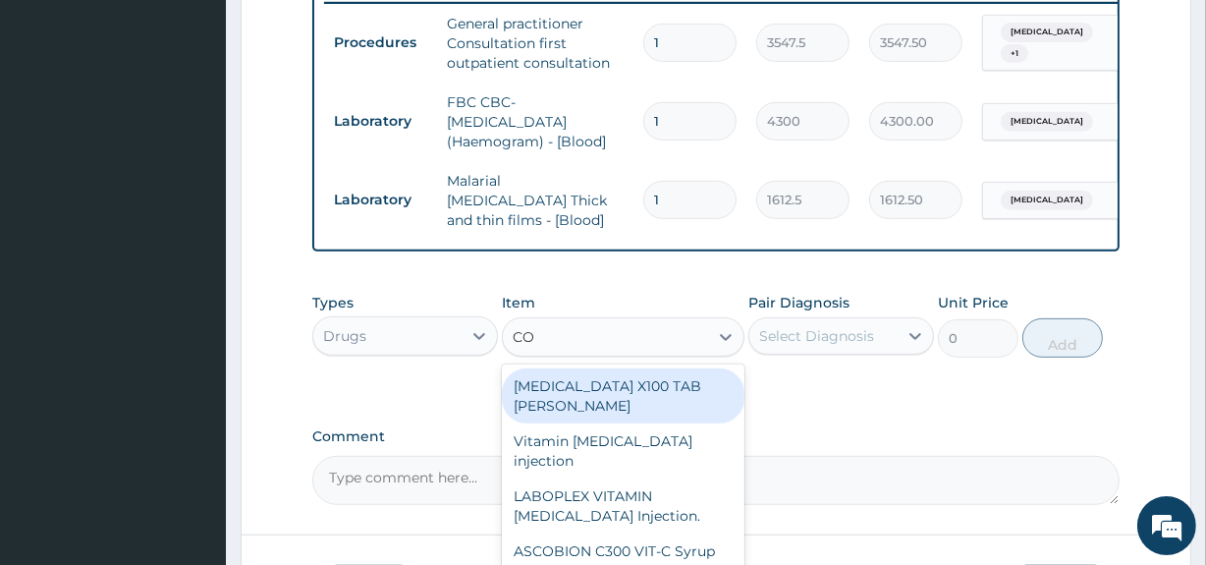
type input "COA"
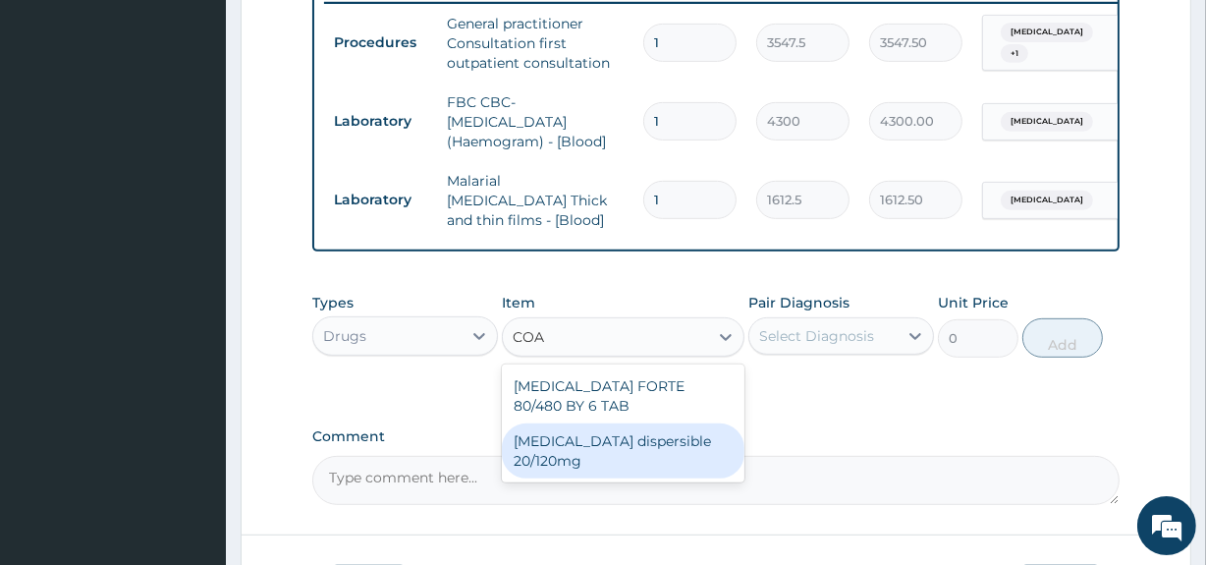
click at [633, 440] on div "[MEDICAL_DATA] dispersible 20/120mg" at bounding box center [623, 450] width 242 height 55
type input "112.3375"
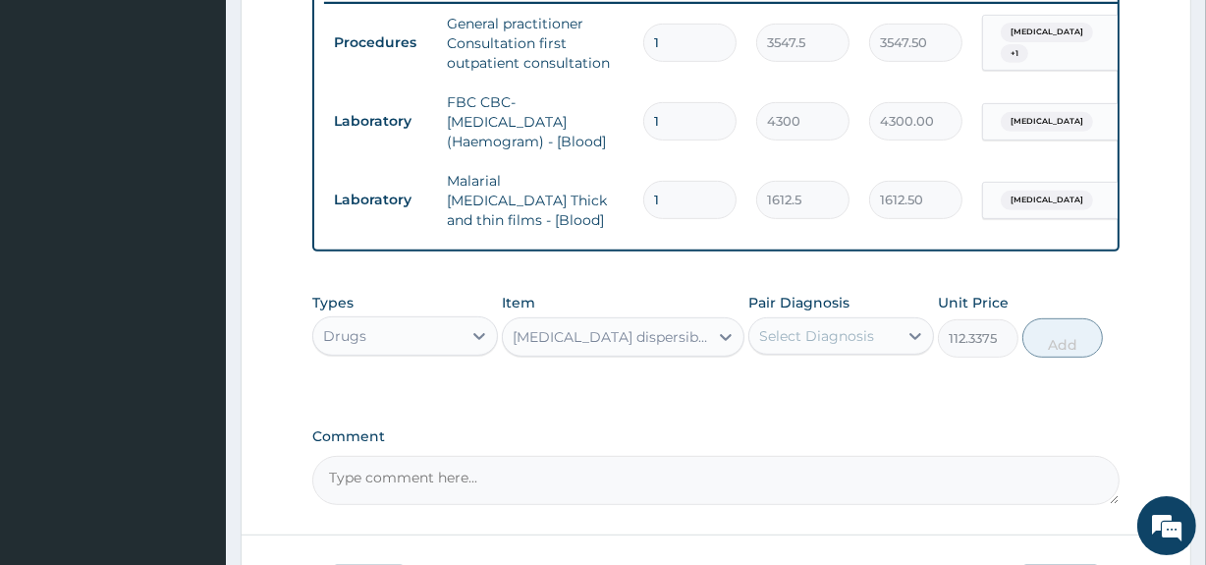
click at [843, 338] on div "Select Diagnosis" at bounding box center [816, 336] width 115 height 20
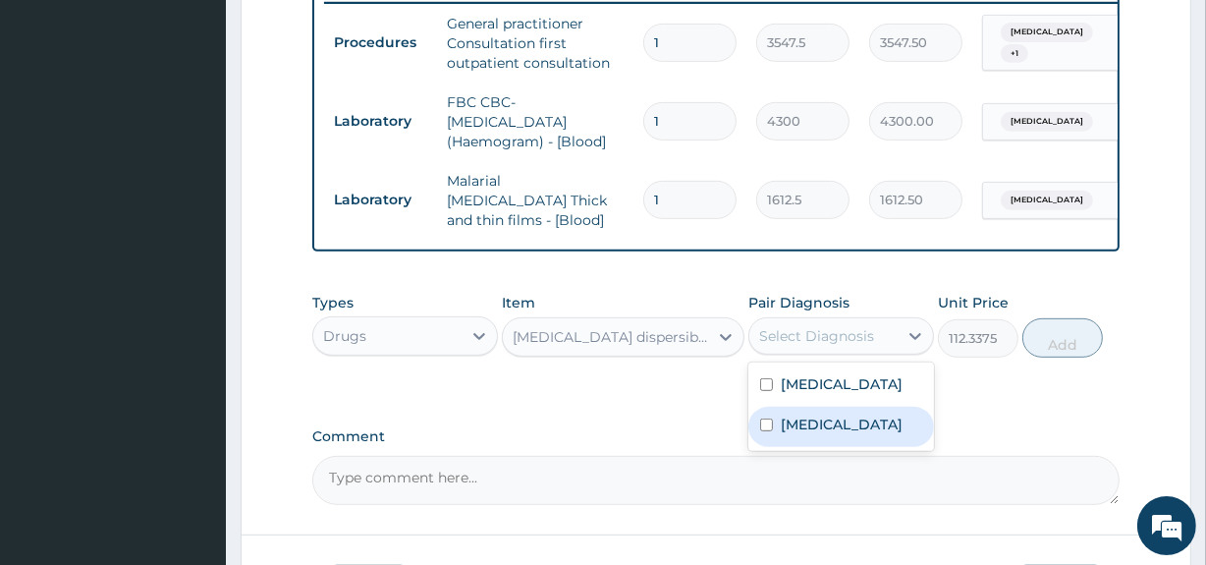
click at [789, 446] on div "[MEDICAL_DATA]" at bounding box center [841, 427] width 186 height 40
checkbox input "true"
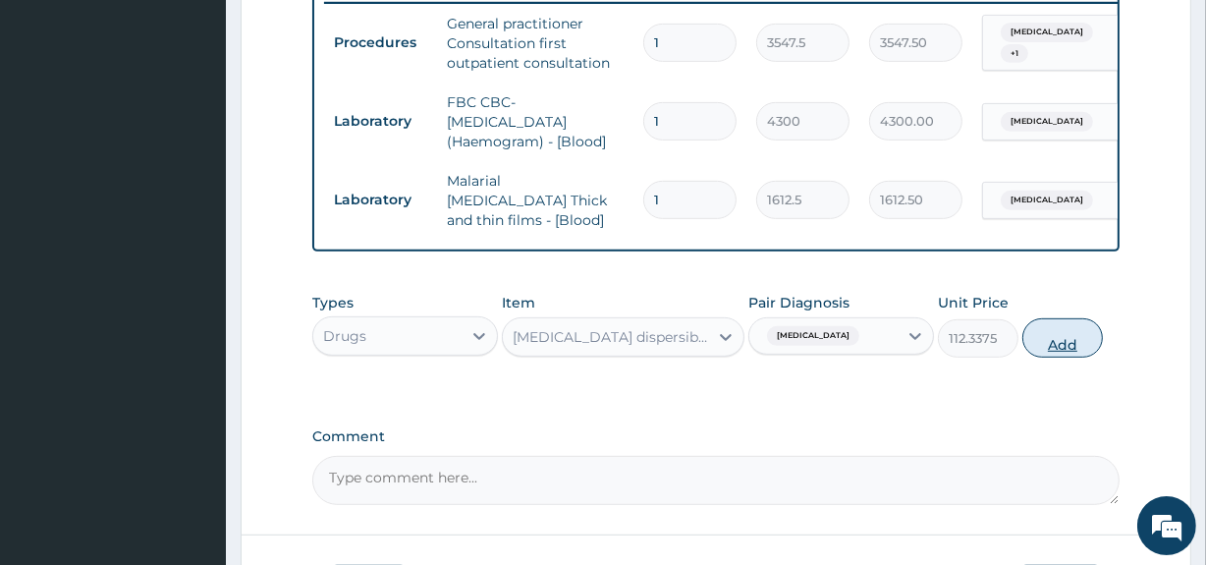
click at [1062, 344] on button "Add" at bounding box center [1062, 337] width 81 height 39
type input "0"
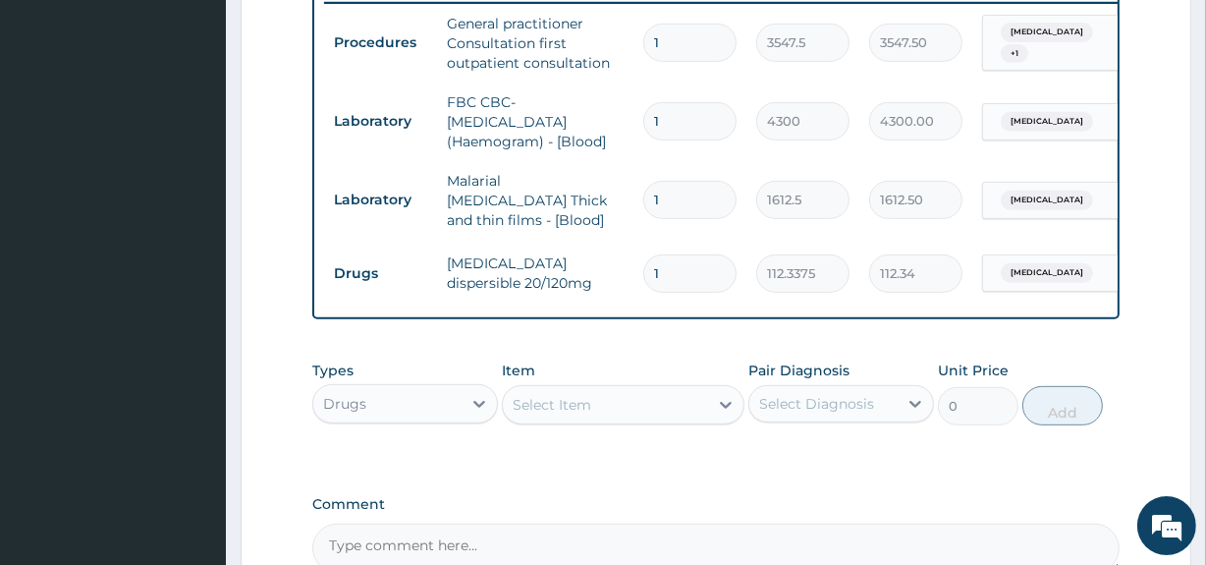
type input "0.00"
type input "6"
type input "674.03"
type input "6"
click at [573, 410] on div "Select Item" at bounding box center [552, 405] width 79 height 20
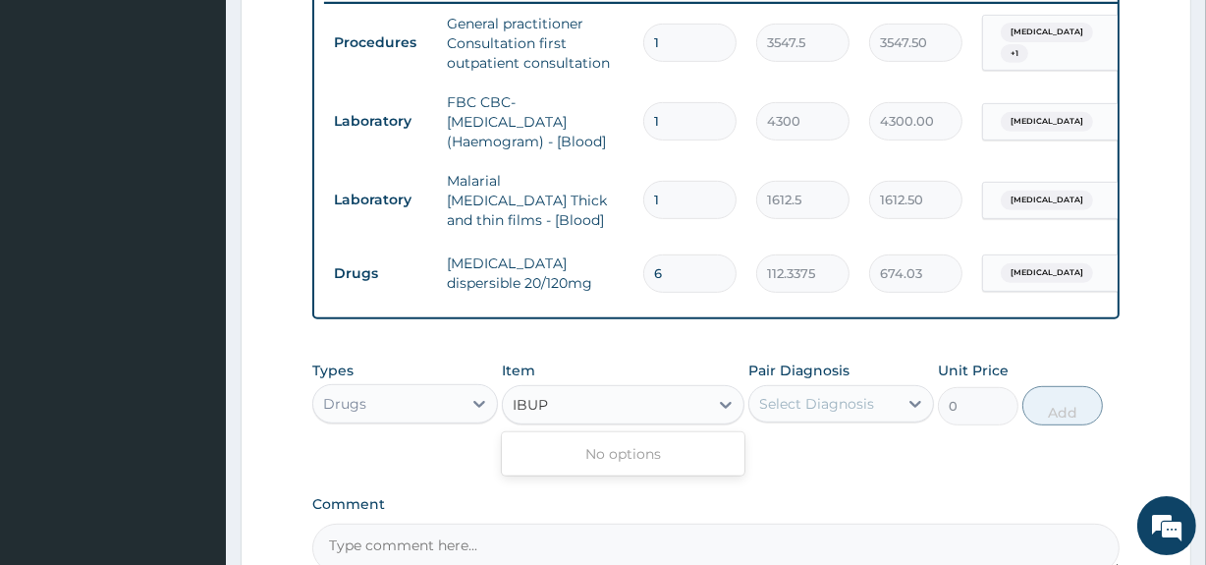
type input "IBU"
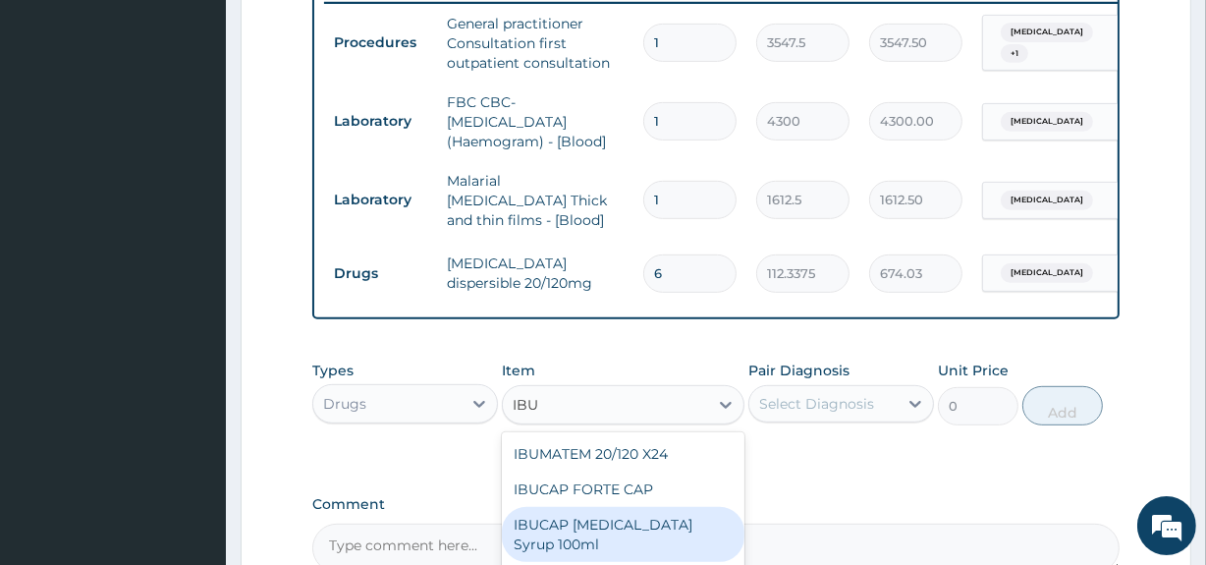
click at [597, 525] on div "IBUCAP [MEDICAL_DATA] Syrup 100ml" at bounding box center [623, 534] width 242 height 55
type input "768.625"
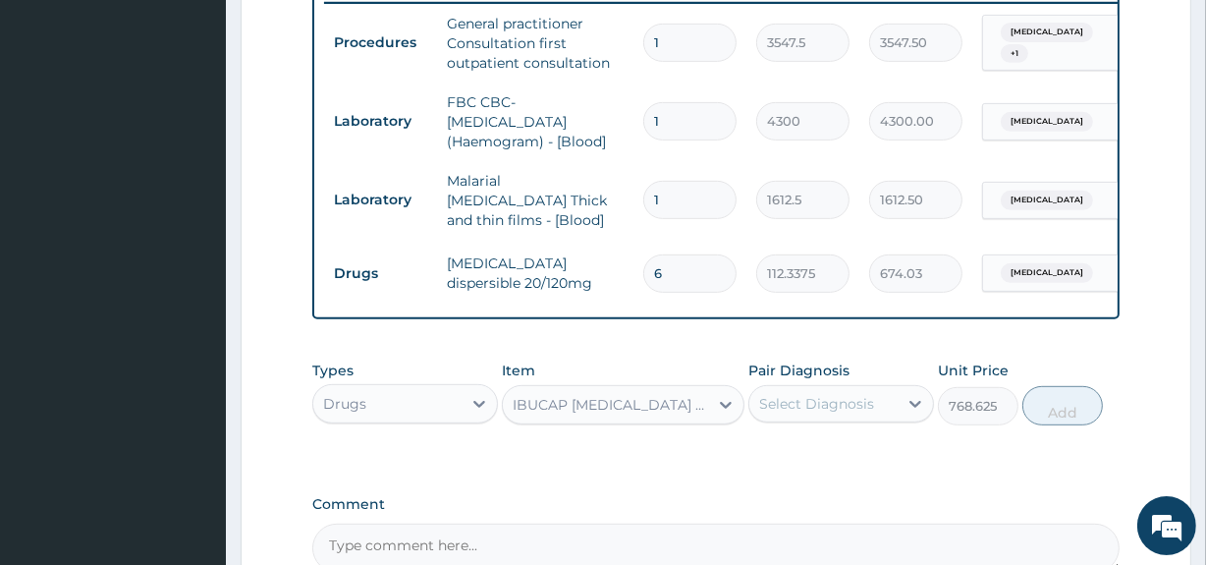
click at [873, 395] on div "Select Diagnosis" at bounding box center [823, 403] width 148 height 31
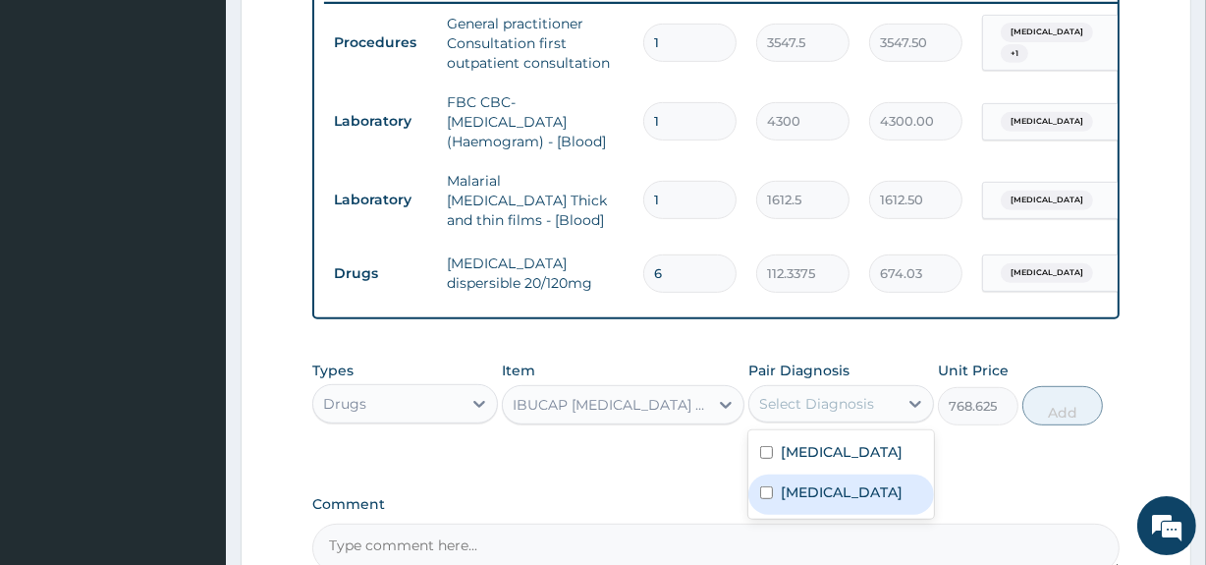
click at [812, 490] on label "[MEDICAL_DATA]" at bounding box center [842, 492] width 122 height 20
checkbox input "true"
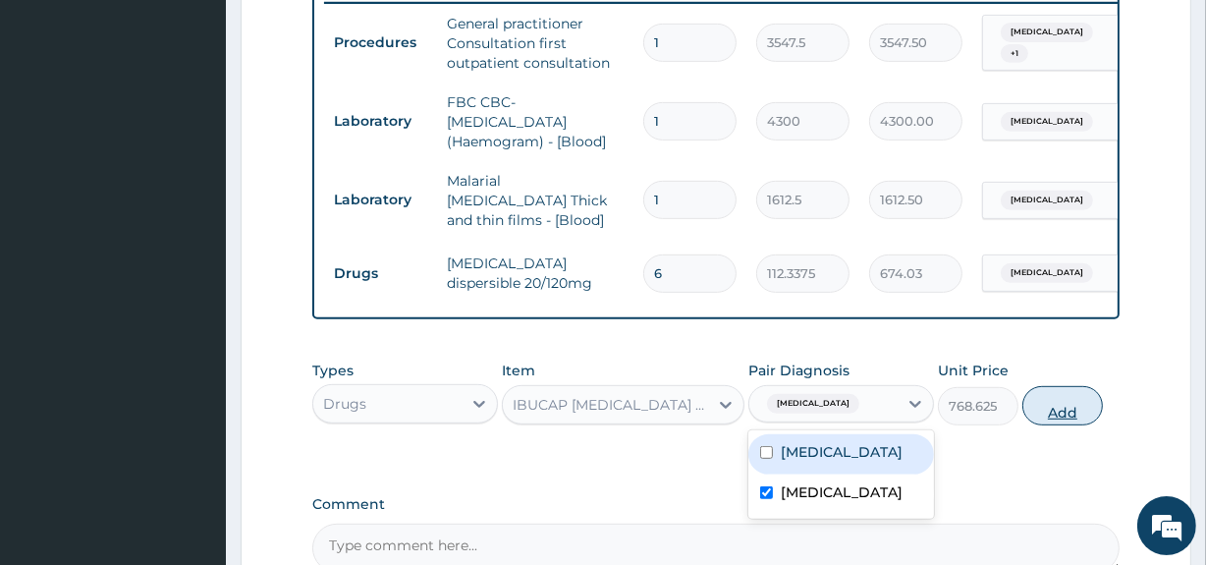
click at [1069, 408] on button "Add" at bounding box center [1062, 405] width 81 height 39
type input "0"
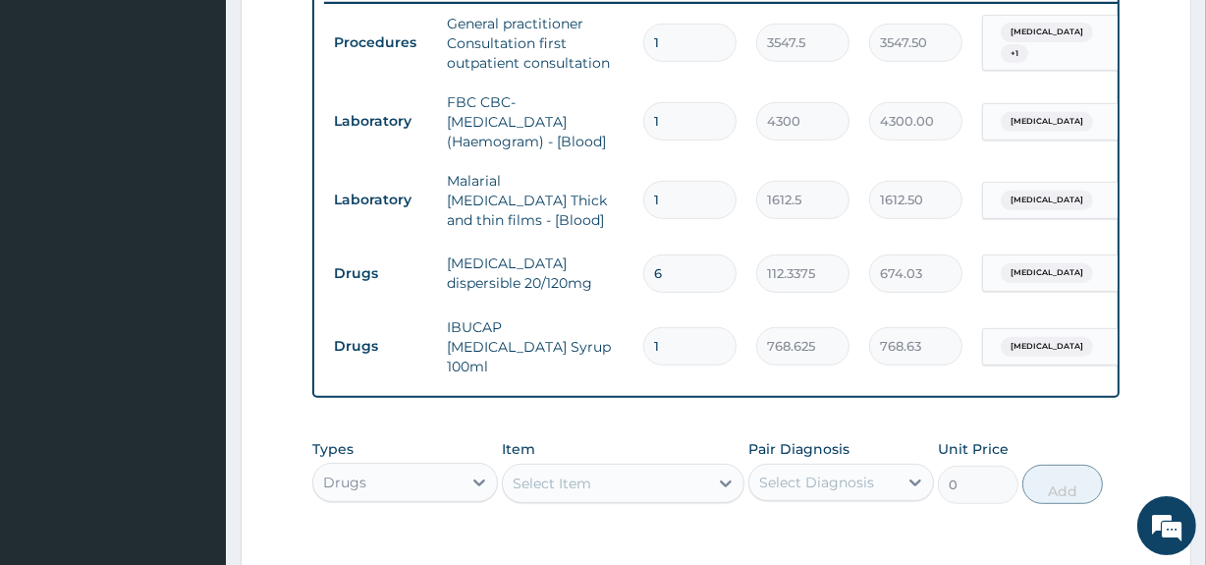
click at [579, 467] on div "Select Item" at bounding box center [605, 482] width 204 height 31
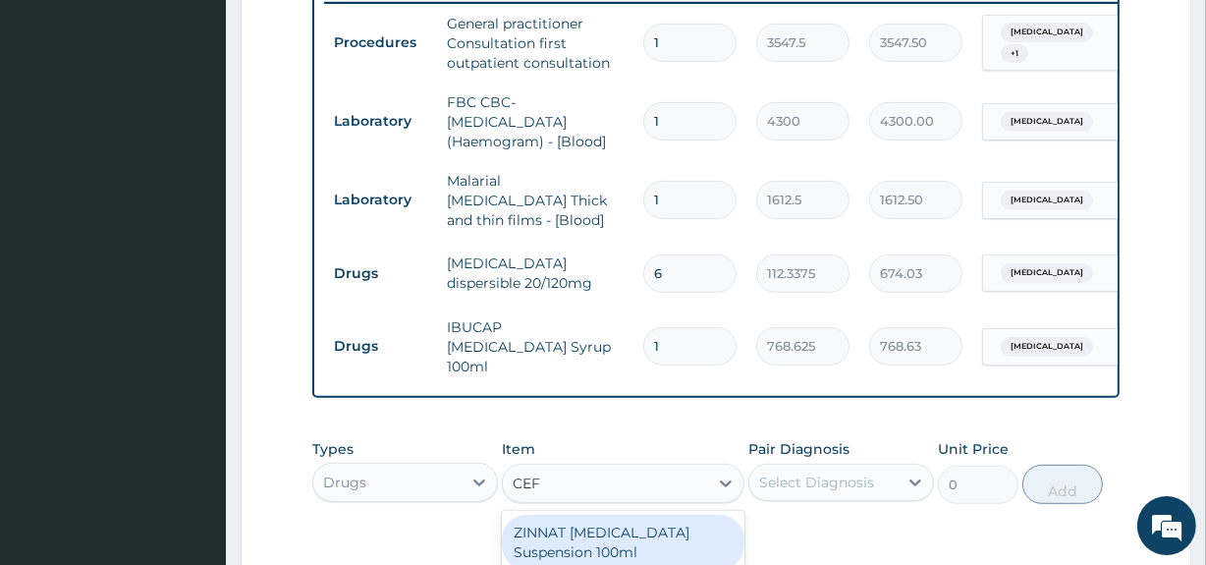
type input "CEFU"
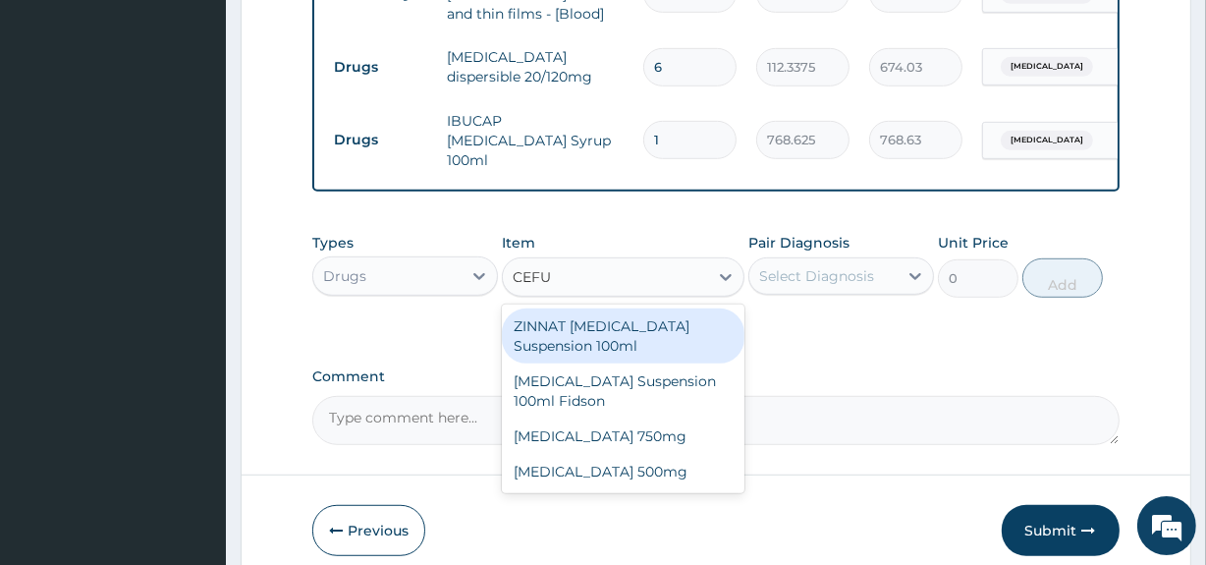
scroll to position [987, 0]
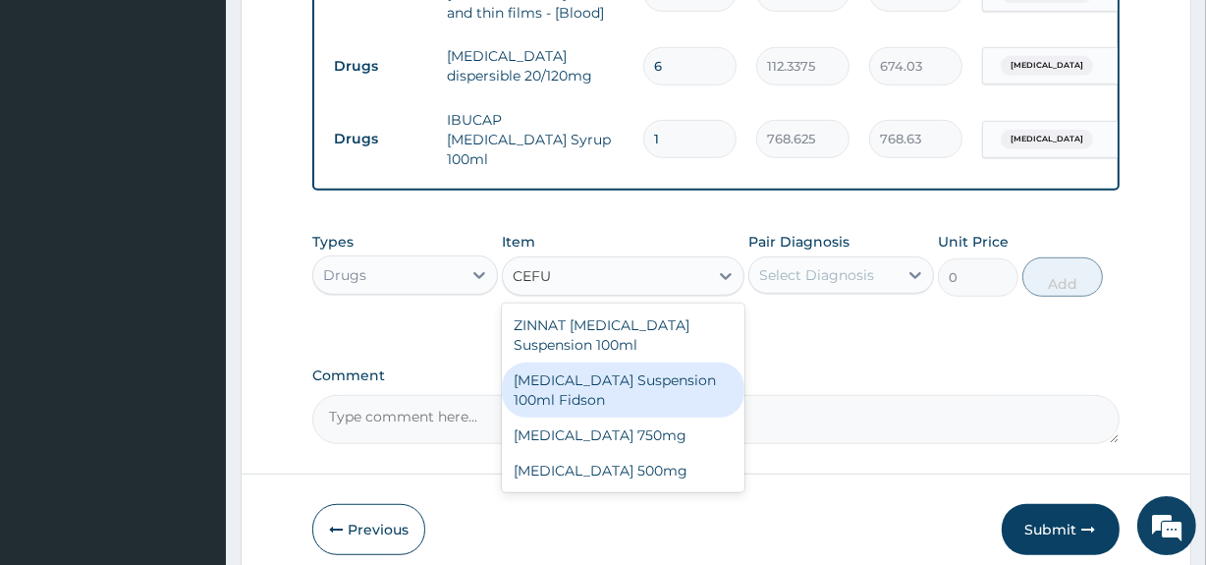
click at [616, 363] on div "[MEDICAL_DATA] Suspension 100ml Fidson" at bounding box center [623, 389] width 242 height 55
type input "2365"
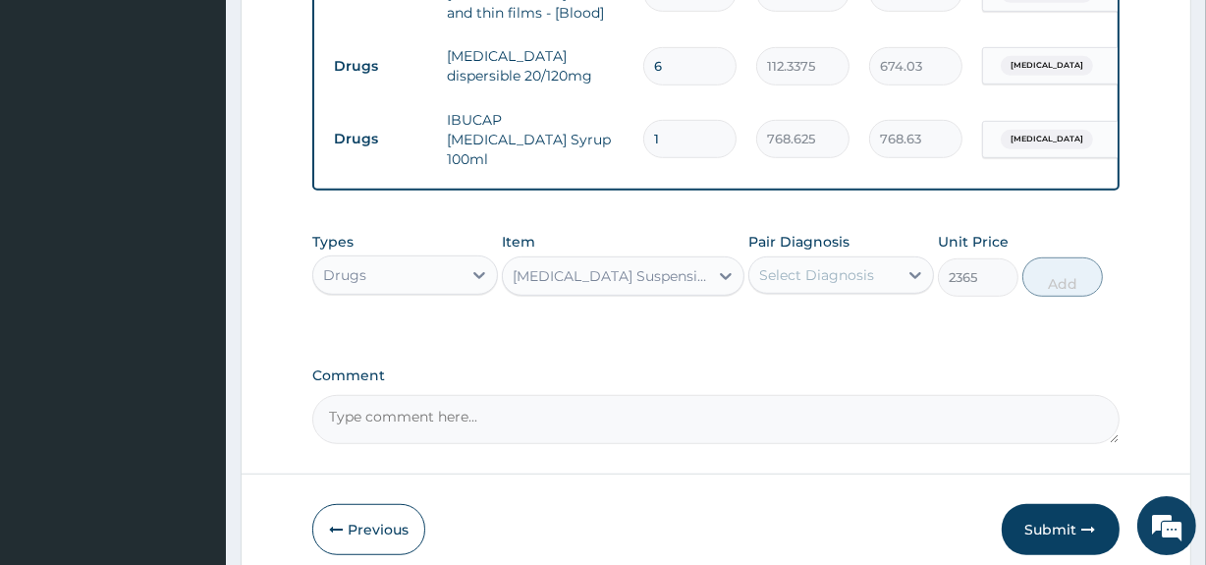
click at [865, 265] on div "Select Diagnosis" at bounding box center [816, 275] width 115 height 20
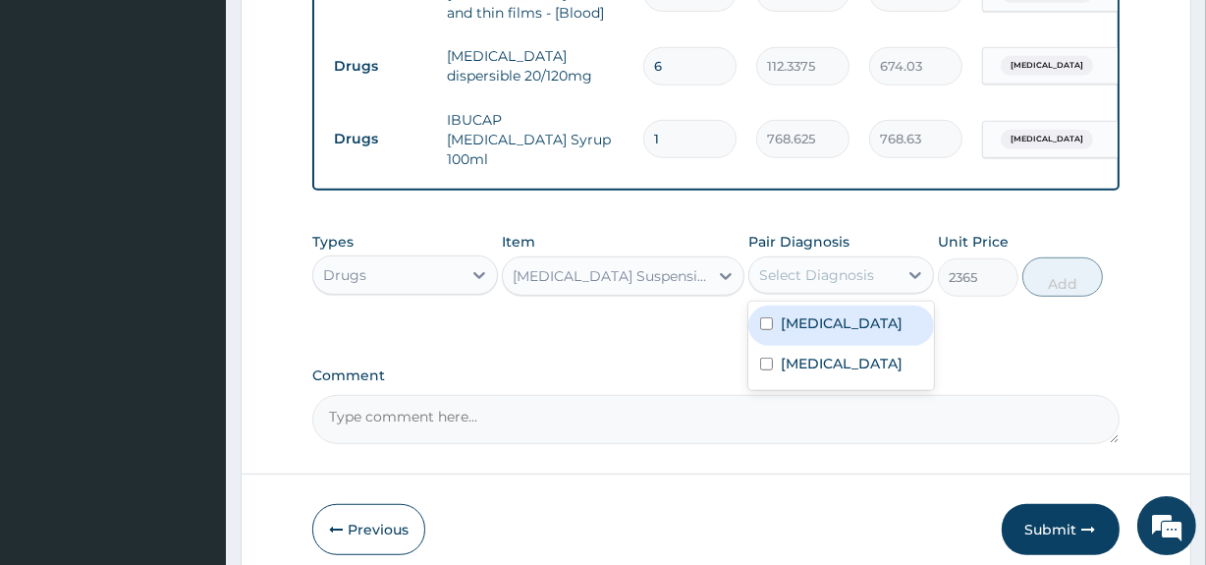
click at [820, 314] on label "[MEDICAL_DATA]" at bounding box center [842, 323] width 122 height 20
checkbox input "true"
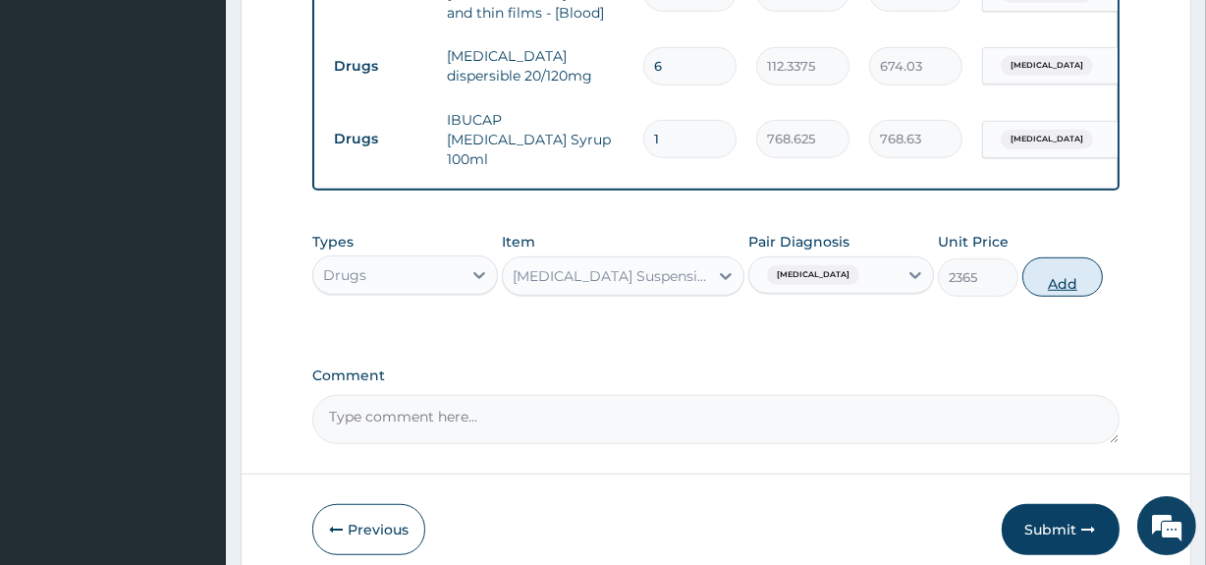
click at [1051, 279] on button "Add" at bounding box center [1062, 276] width 81 height 39
type input "0"
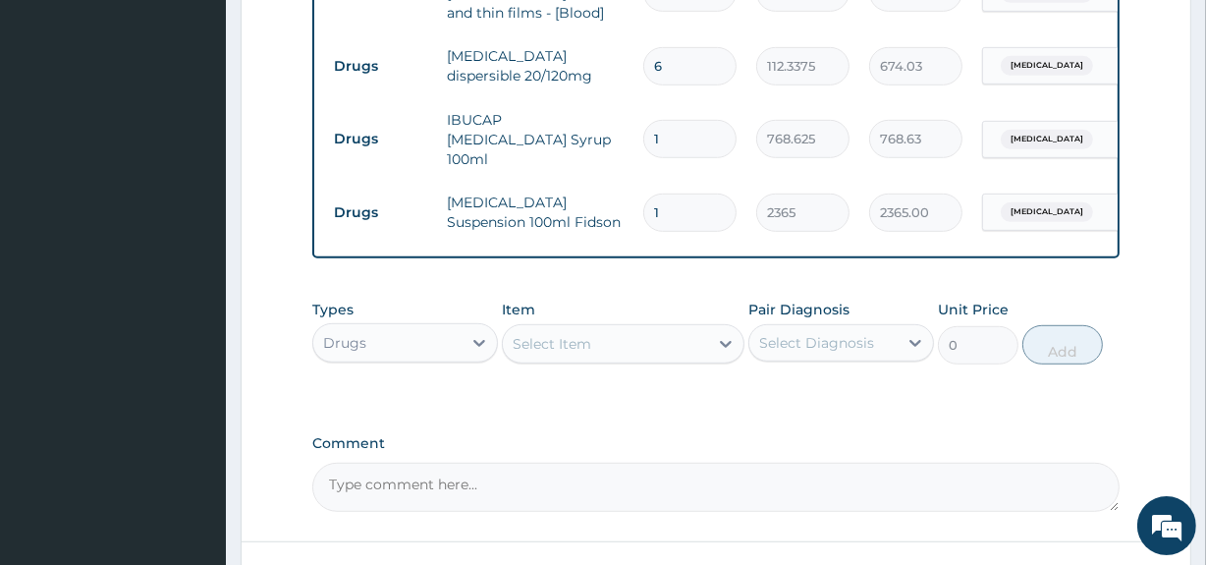
scroll to position [1130, 0]
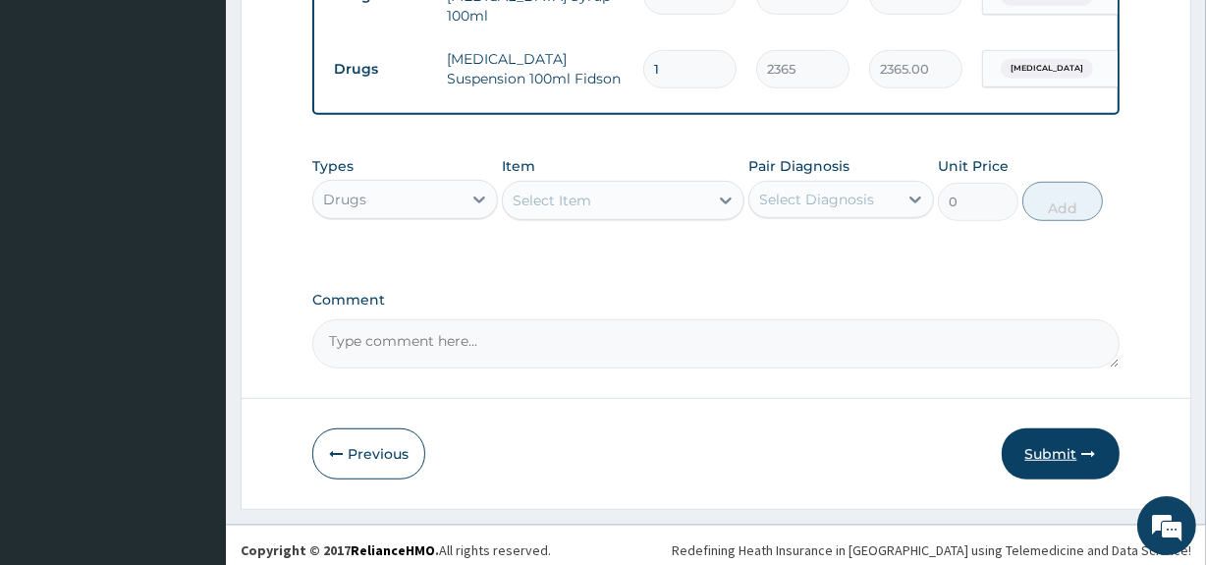
click at [1042, 434] on button "Submit" at bounding box center [1061, 453] width 118 height 51
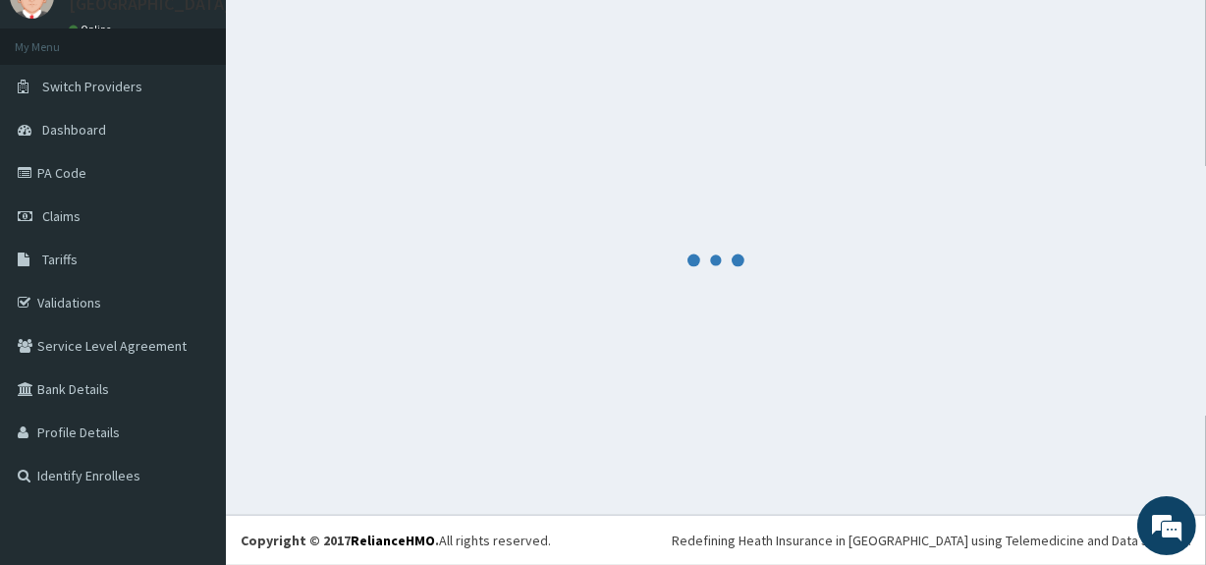
scroll to position [84, 0]
click at [1042, 434] on div at bounding box center [716, 260] width 951 height 480
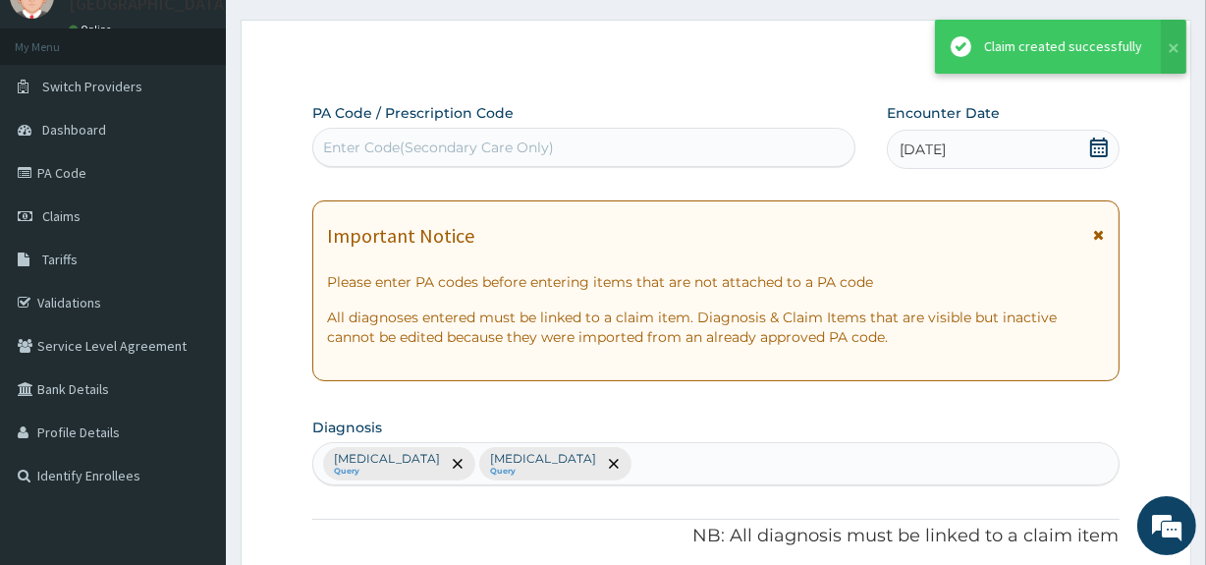
scroll to position [1130, 0]
